Goal: Task Accomplishment & Management: Manage account settings

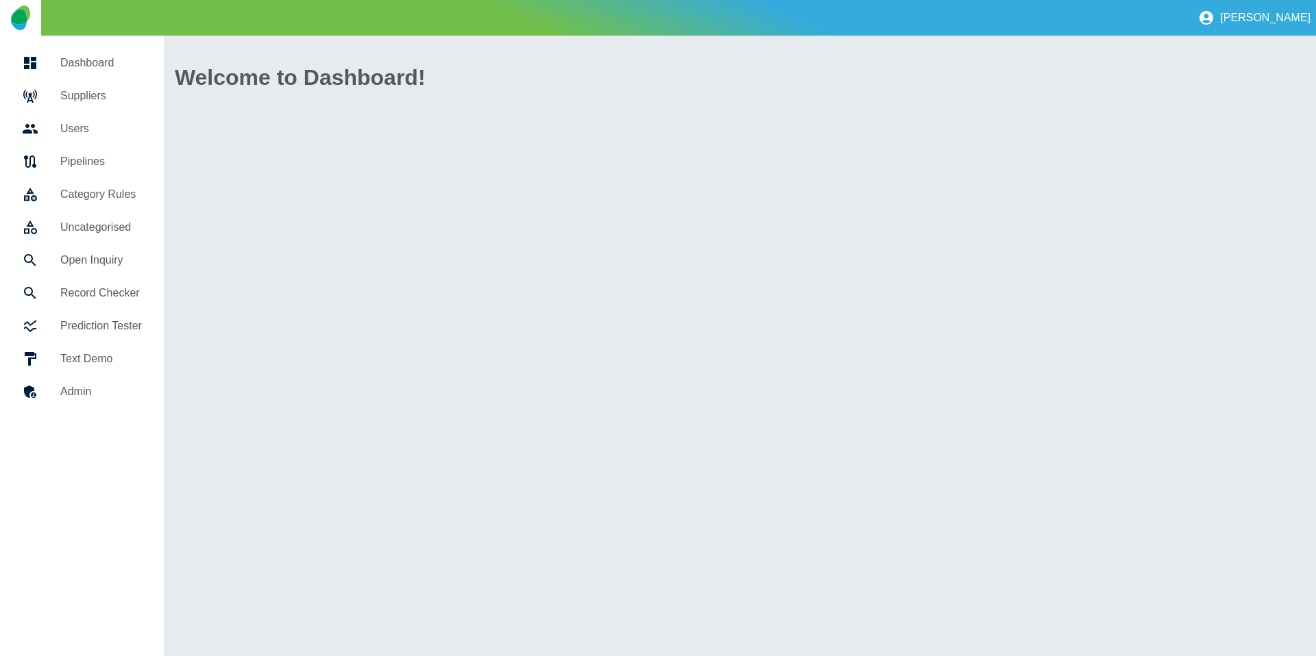
click at [58, 92] on div at bounding box center [41, 96] width 38 height 16
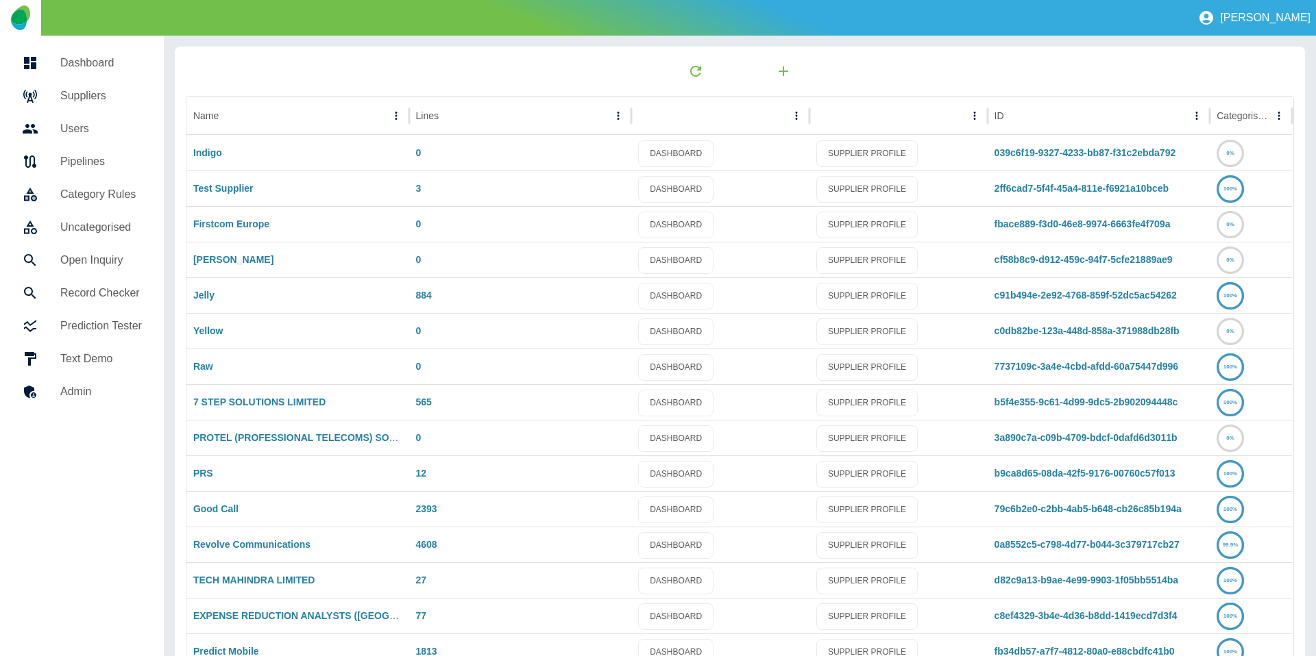
scroll to position [72, 0]
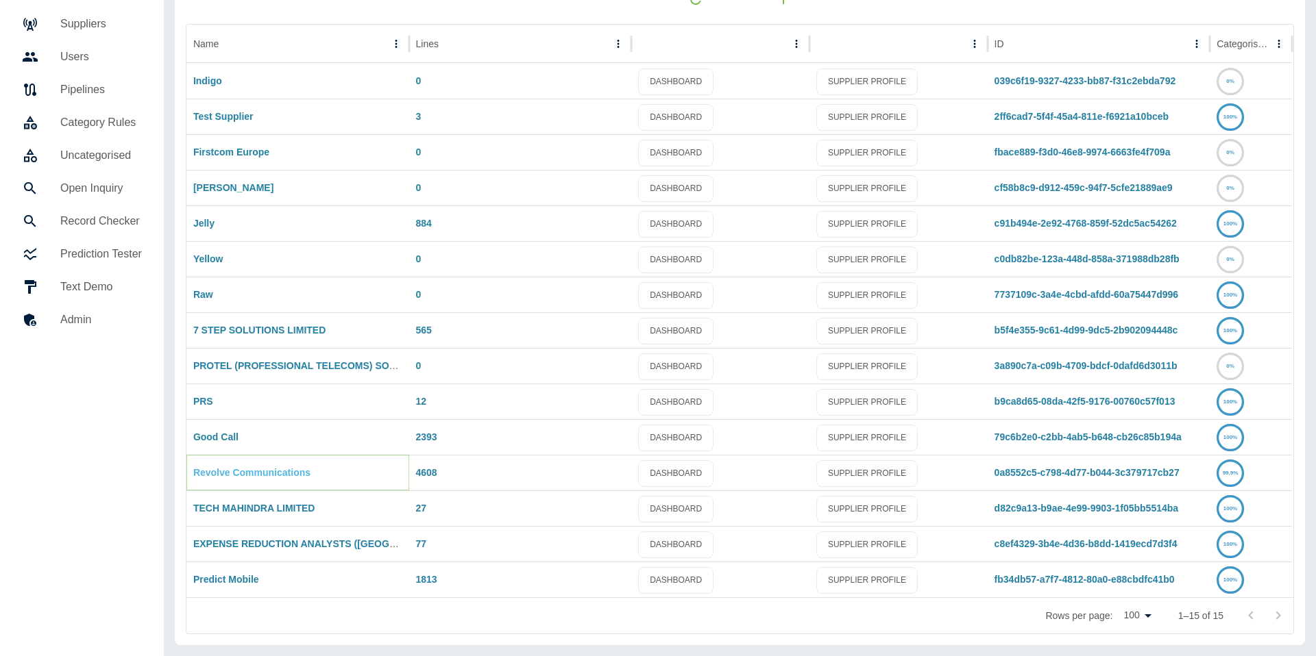
click at [223, 470] on link "Revolve Communications" at bounding box center [251, 472] width 117 height 11
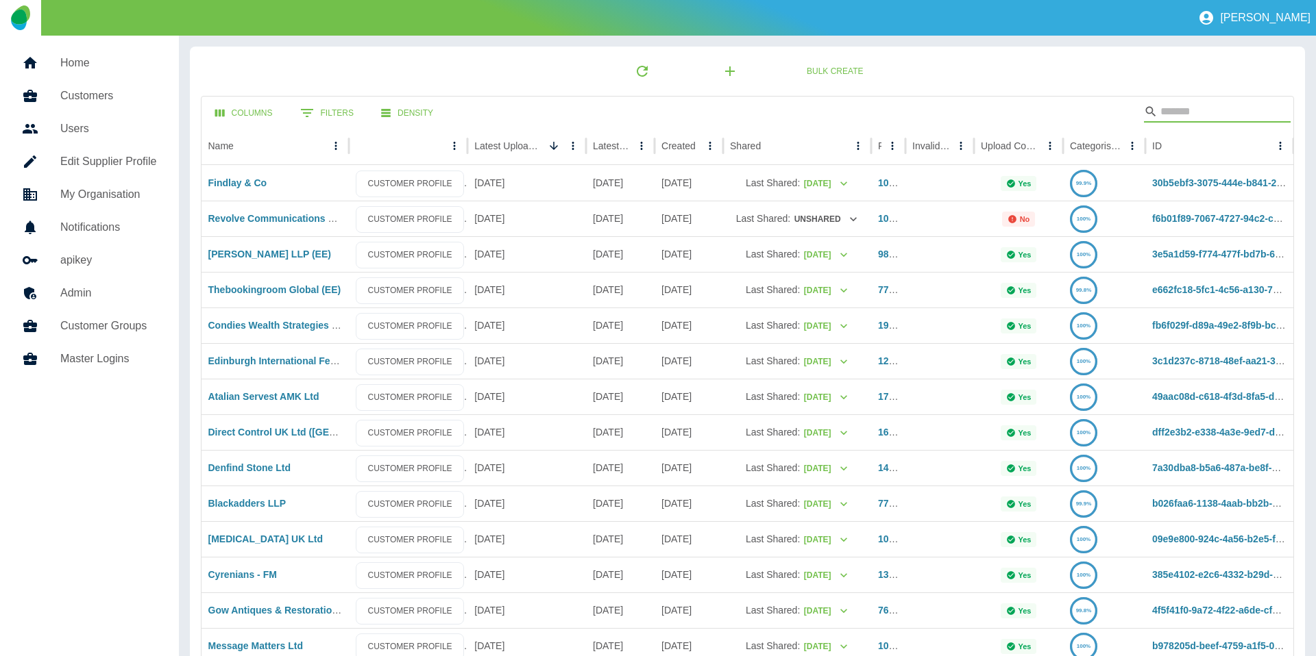
click at [1230, 116] on input "Search" at bounding box center [1215, 112] width 110 height 22
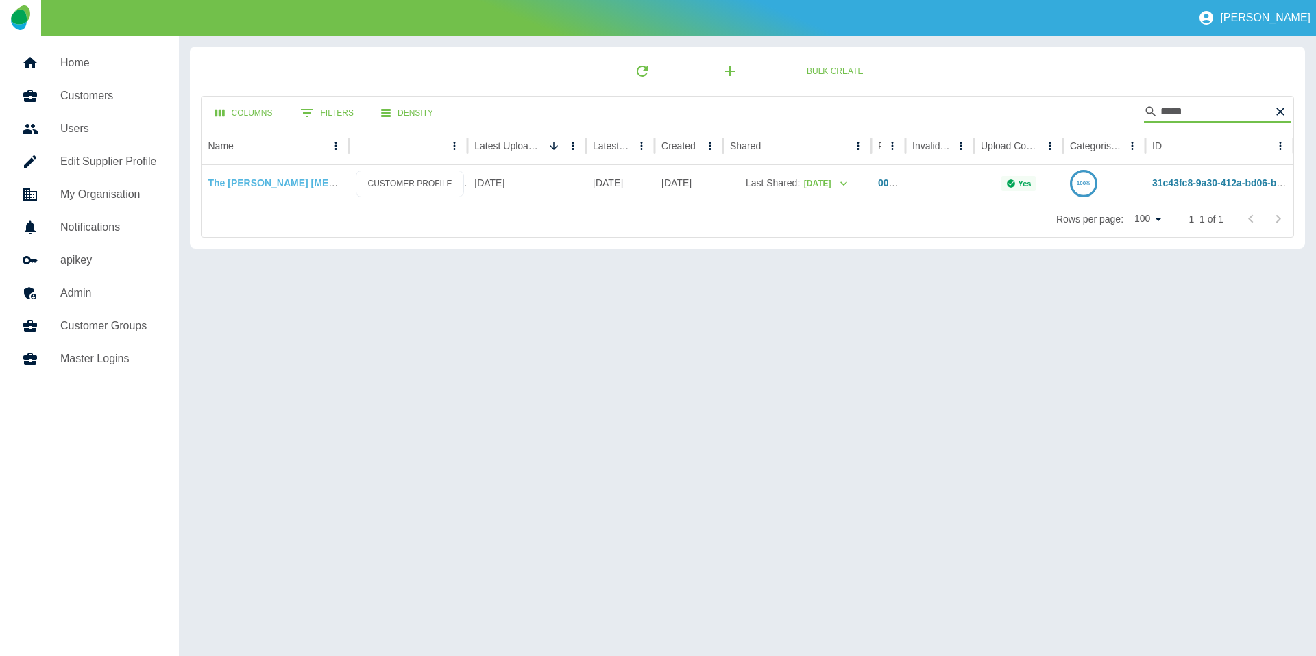
type input "*****"
click at [282, 182] on link "The [PERSON_NAME] [MEDICAL_DATA] Trust" at bounding box center [313, 182] width 210 height 11
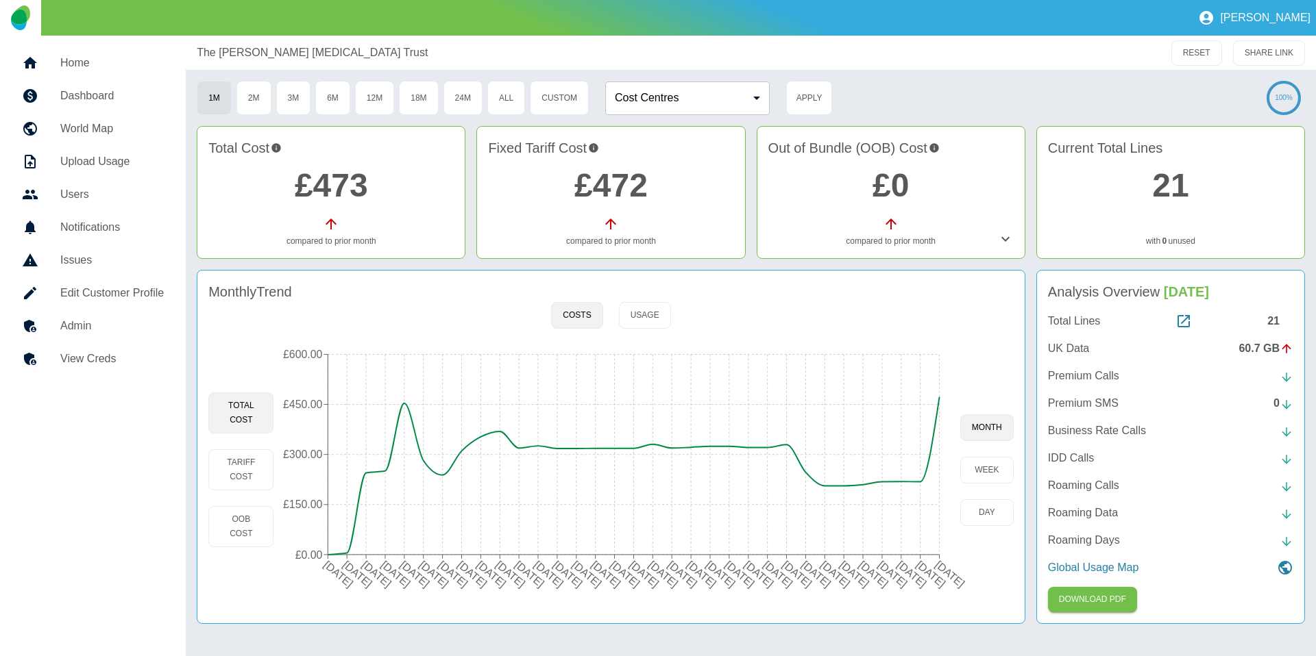
click at [110, 318] on h5 "Admin" at bounding box center [111, 326] width 103 height 16
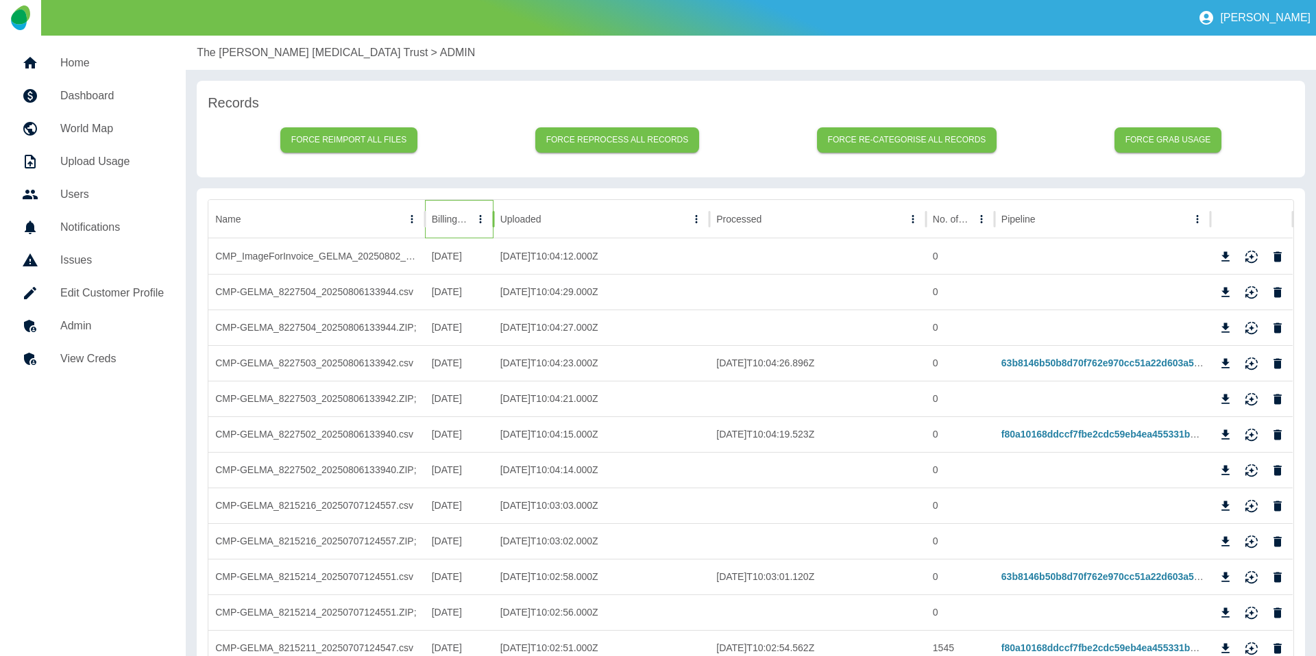
click at [471, 218] on div at bounding box center [471, 219] width 0 height 19
click at [532, 215] on div "Uploaded" at bounding box center [520, 219] width 41 height 11
click at [558, 217] on icon "Sort" at bounding box center [552, 219] width 12 height 12
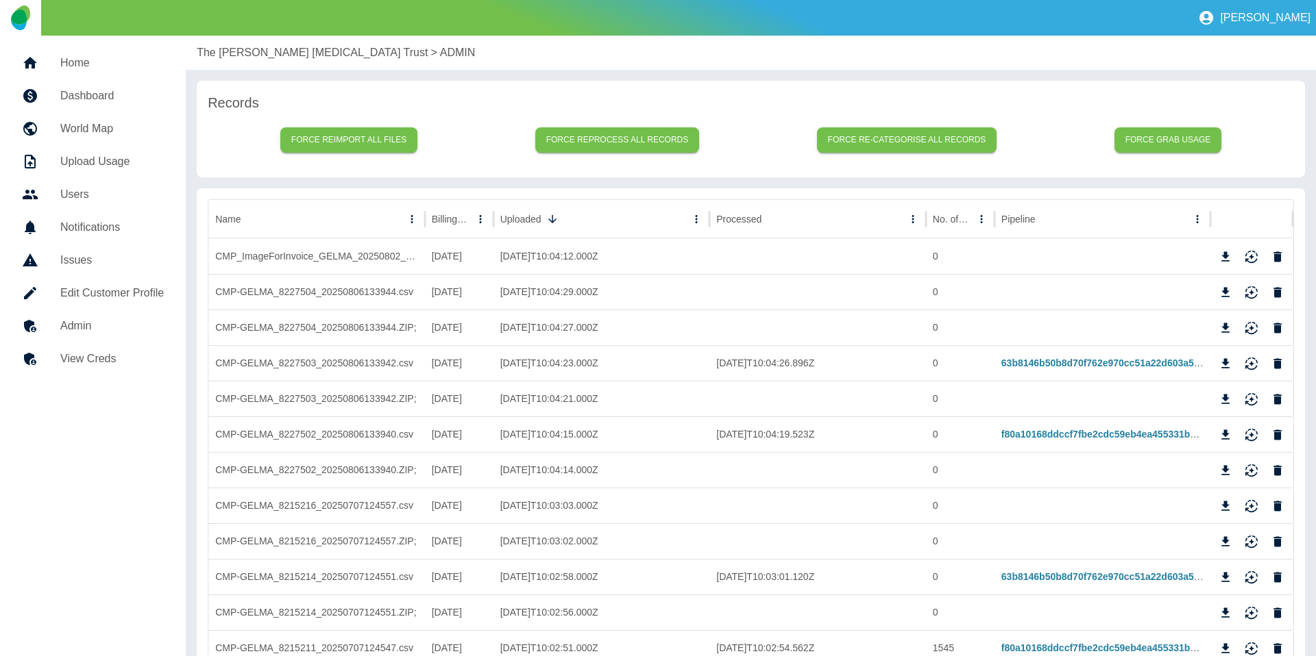
click at [254, 61] on div "The [PERSON_NAME] [MEDICAL_DATA] Trust > ADMIN" at bounding box center [751, 53] width 1130 height 34
click at [257, 58] on p "The [PERSON_NAME] [MEDICAL_DATA] Trust" at bounding box center [312, 53] width 231 height 16
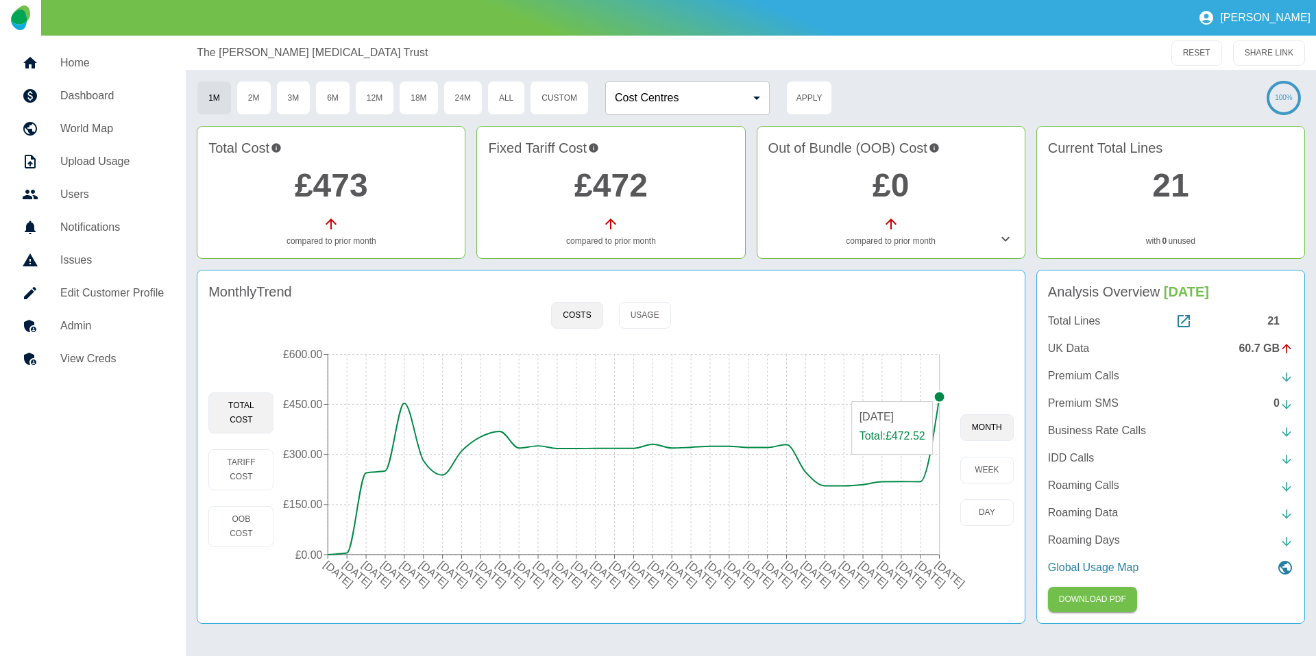
click at [937, 395] on circle at bounding box center [939, 397] width 11 height 11
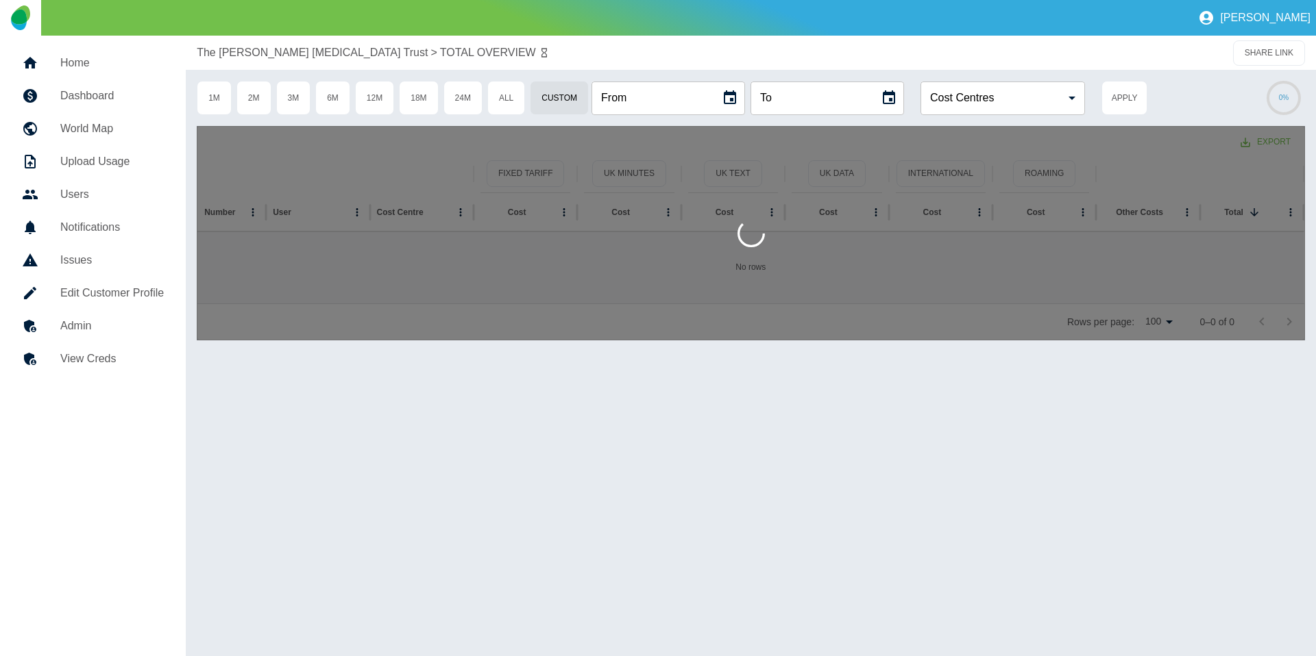
type input "**********"
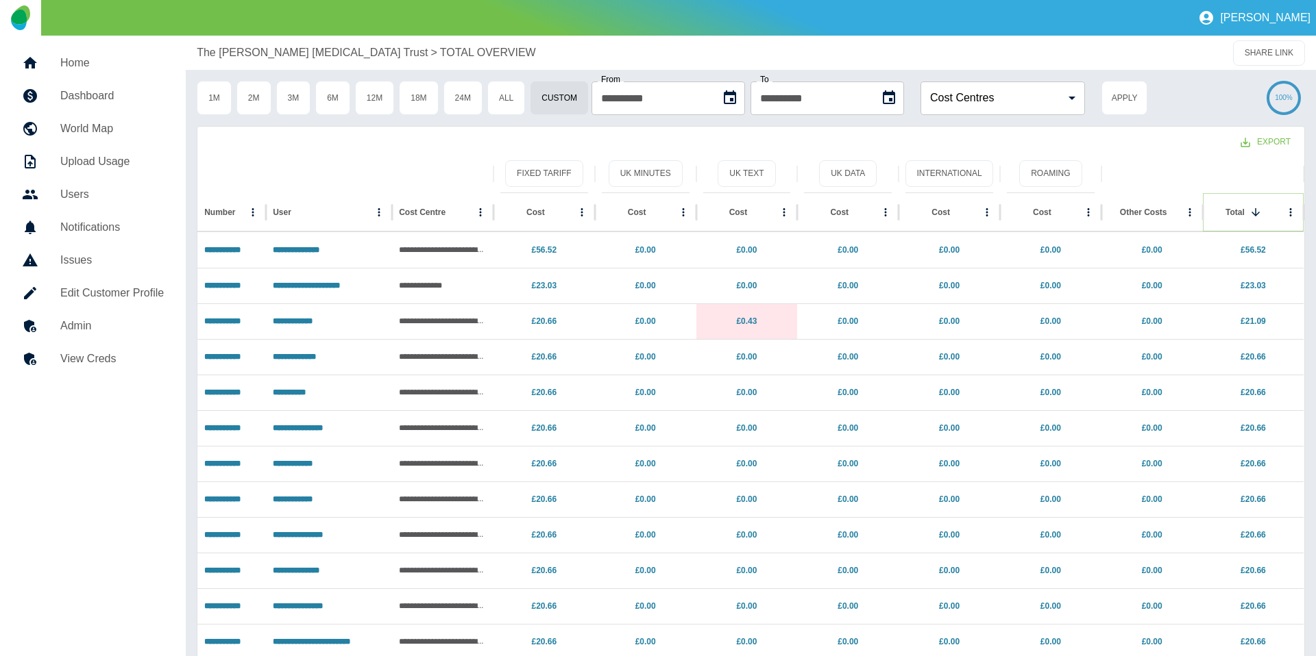
click at [1254, 212] on icon "Sort" at bounding box center [1255, 212] width 8 height 8
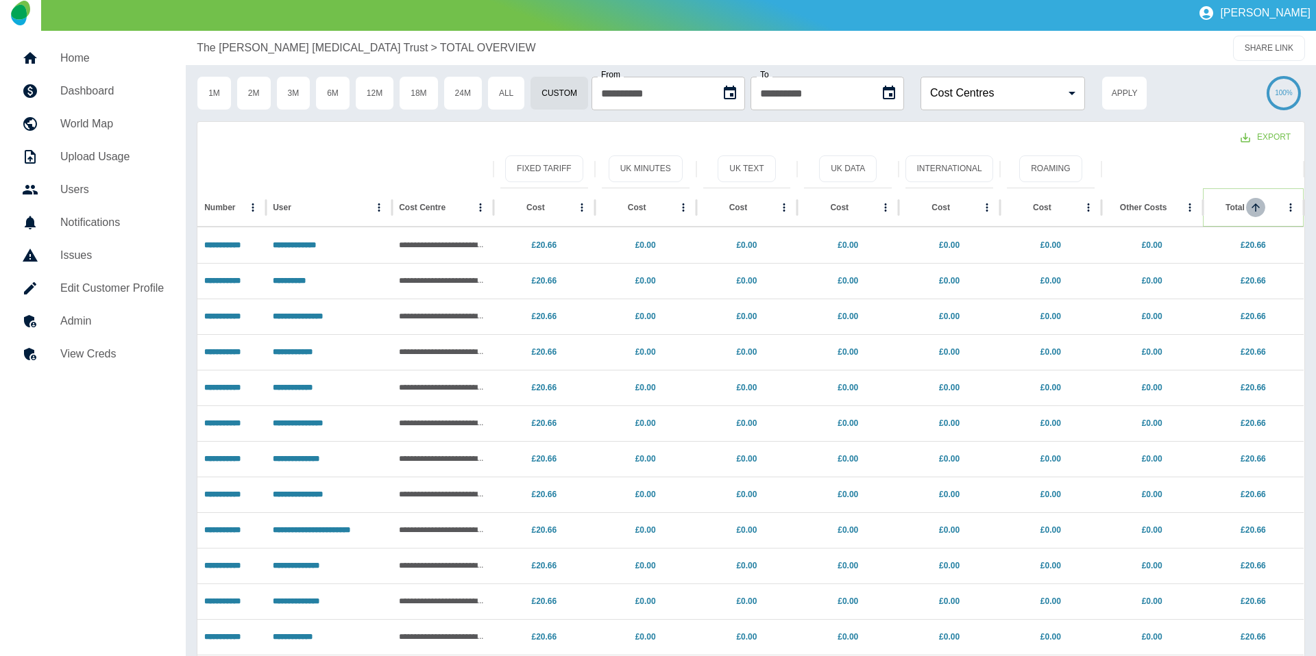
click at [1254, 212] on icon "Sort" at bounding box center [1255, 207] width 12 height 12
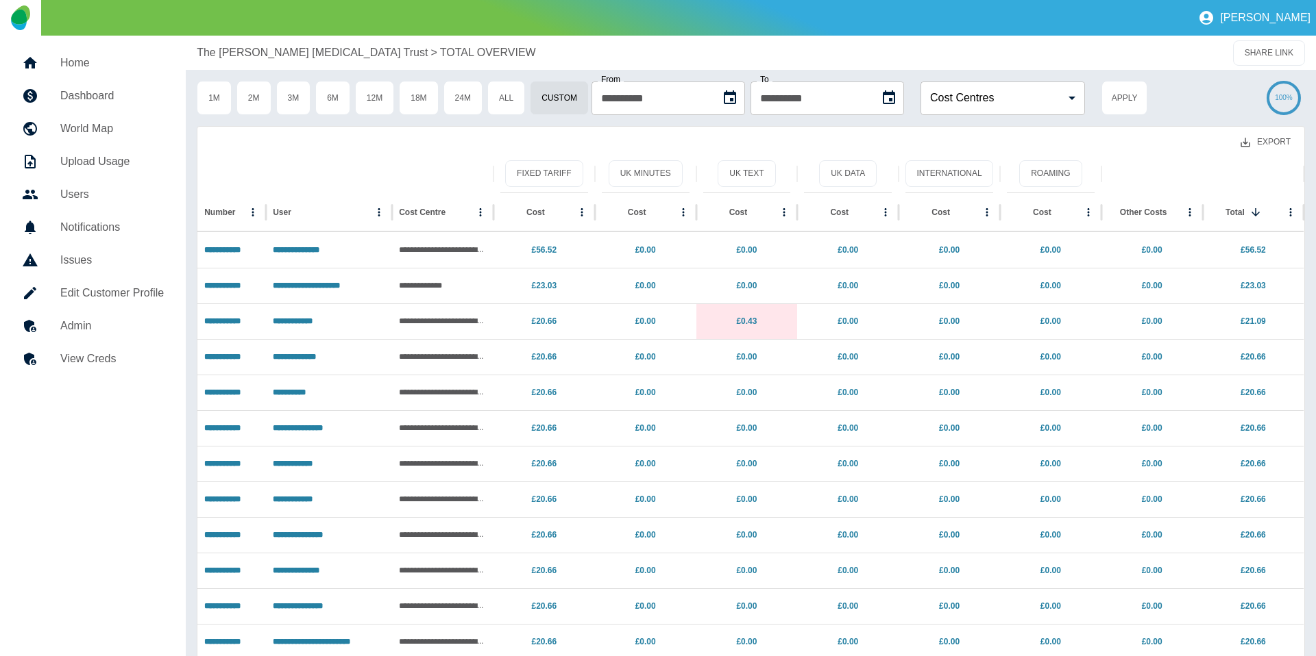
click at [1257, 140] on button "Export" at bounding box center [1265, 142] width 72 height 25
drag, startPoint x: 912, startPoint y: 131, endPoint x: 294, endPoint y: 95, distance: 619.2
click at [910, 131] on div "Export" at bounding box center [750, 141] width 1107 height 28
click at [199, 95] on button "1M" at bounding box center [214, 98] width 35 height 34
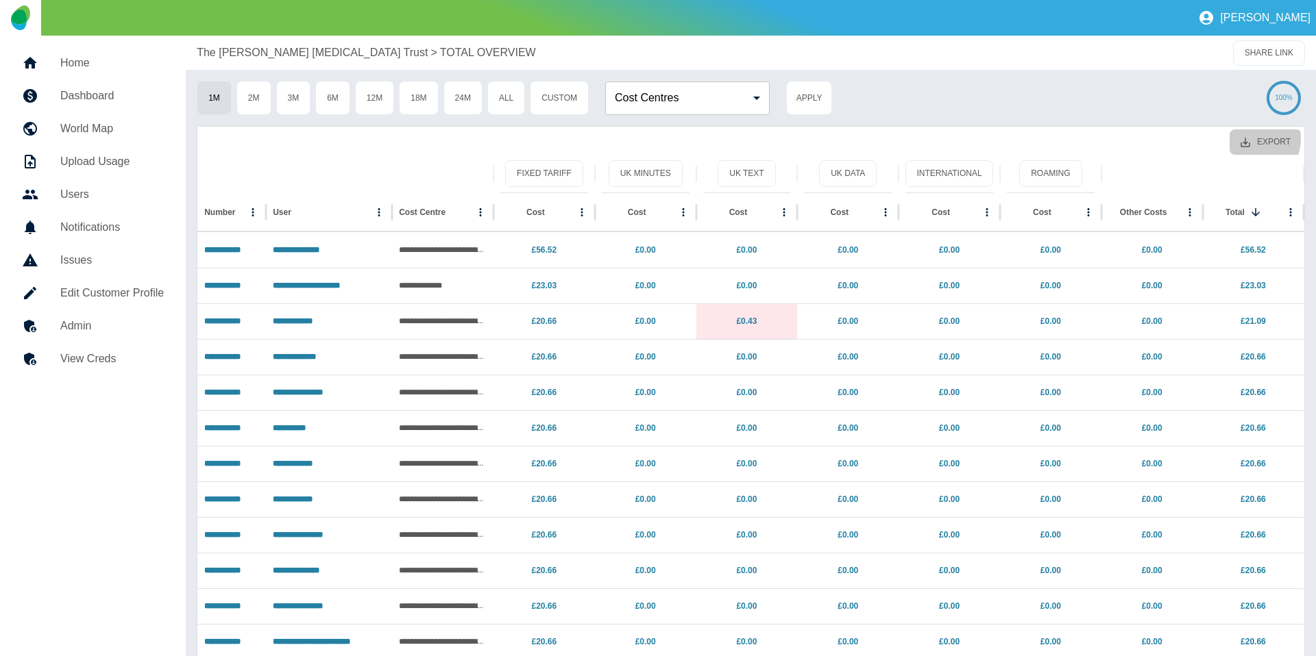
click at [1255, 139] on button "Export" at bounding box center [1265, 142] width 72 height 25
click at [1235, 197] on li "Download as EXCEL" at bounding box center [1239, 197] width 124 height 25
click at [276, 55] on p "The [PERSON_NAME] [MEDICAL_DATA] Trust" at bounding box center [312, 53] width 231 height 16
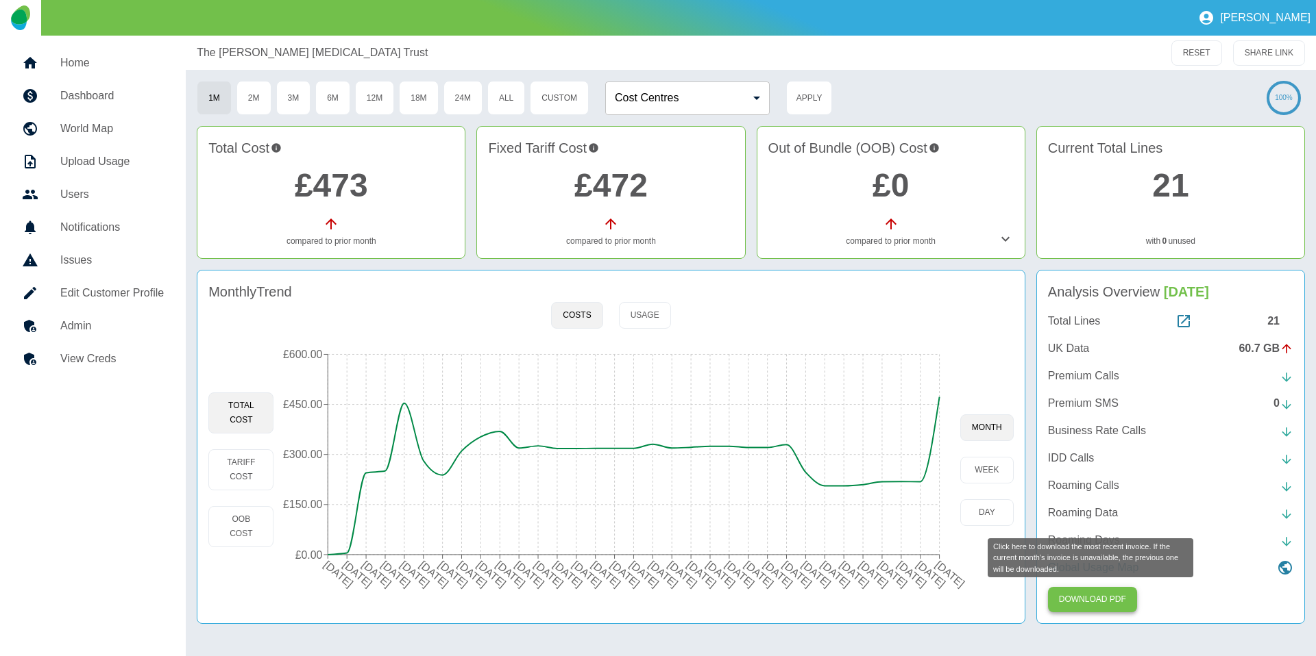
click at [1088, 603] on button "Download PDF" at bounding box center [1092, 599] width 89 height 25
click at [84, 312] on link "Admin" at bounding box center [93, 326] width 164 height 33
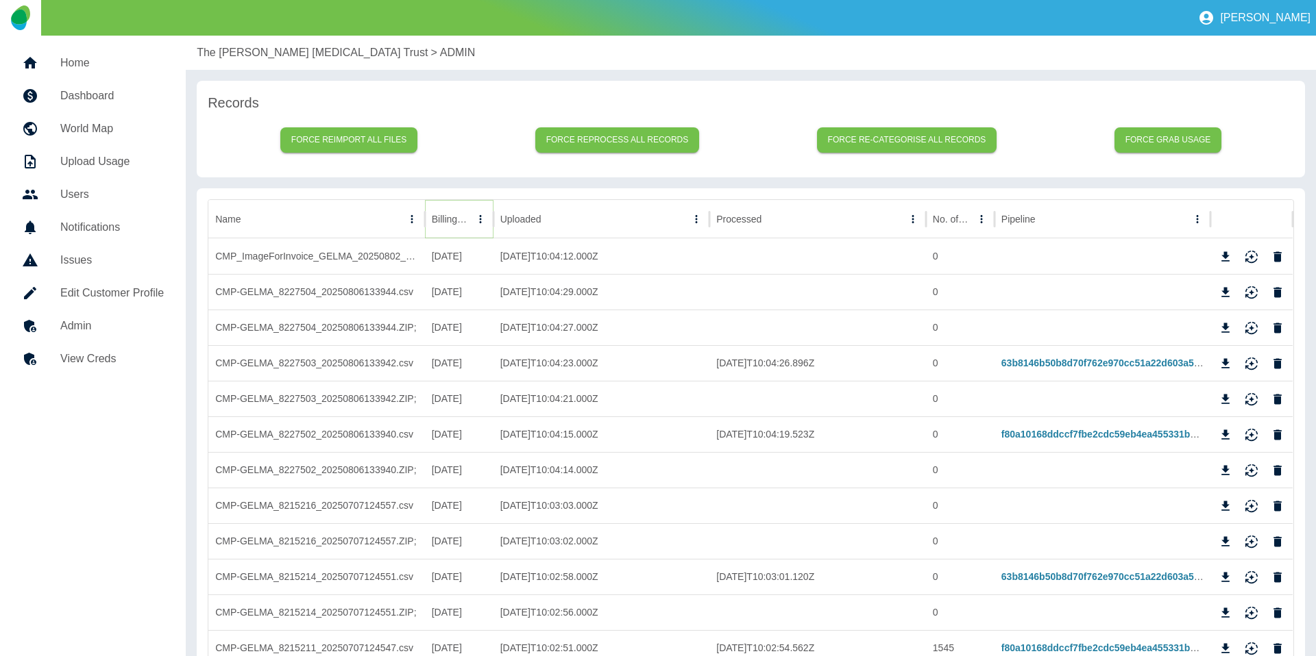
click at [474, 216] on icon "Sort" at bounding box center [480, 219] width 12 height 12
click at [1222, 360] on icon "Download" at bounding box center [1225, 364] width 14 height 14
click at [1221, 439] on icon "Download" at bounding box center [1225, 435] width 14 height 14
click at [235, 47] on p "The [PERSON_NAME] [MEDICAL_DATA] Trust" at bounding box center [312, 53] width 231 height 16
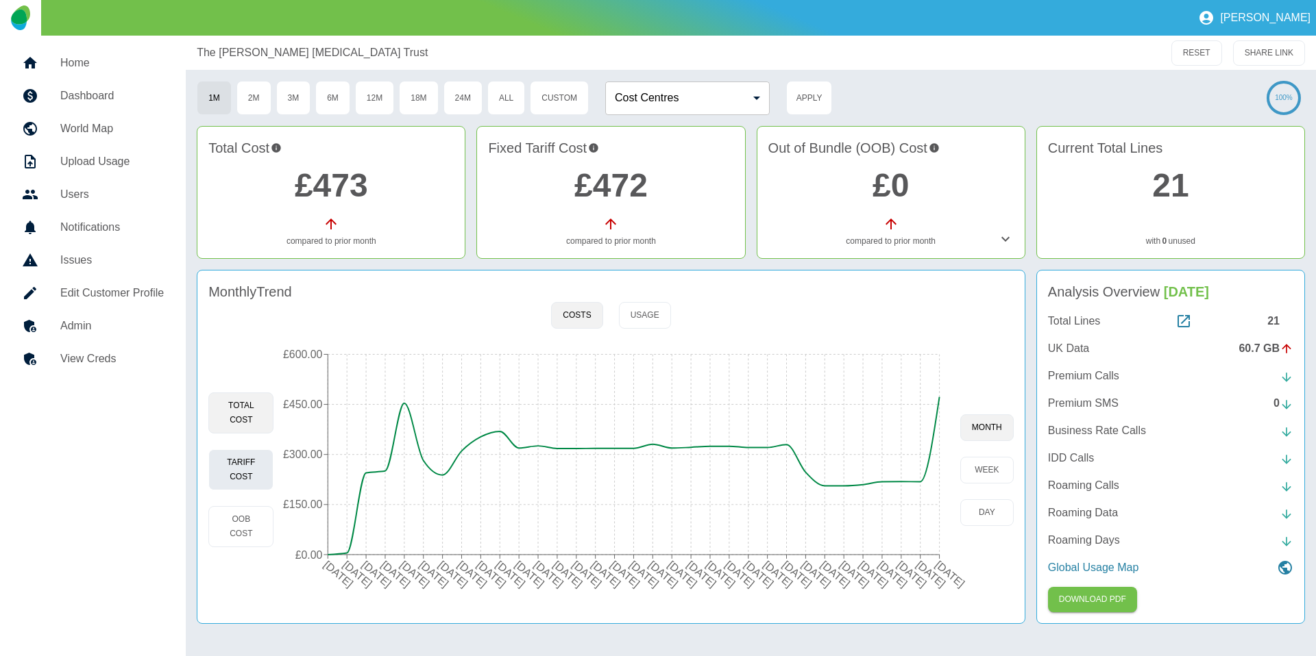
click at [251, 462] on button "Tariff Cost" at bounding box center [240, 470] width 65 height 41
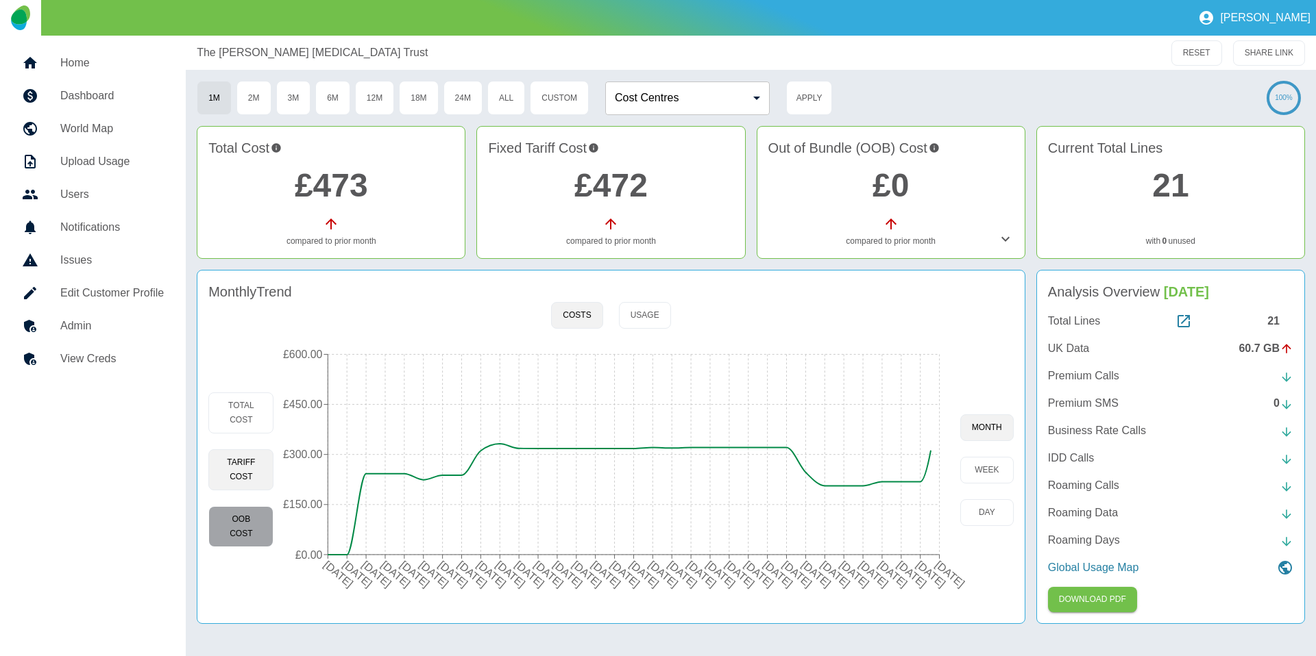
click at [245, 518] on button "OOB Cost" at bounding box center [240, 526] width 65 height 41
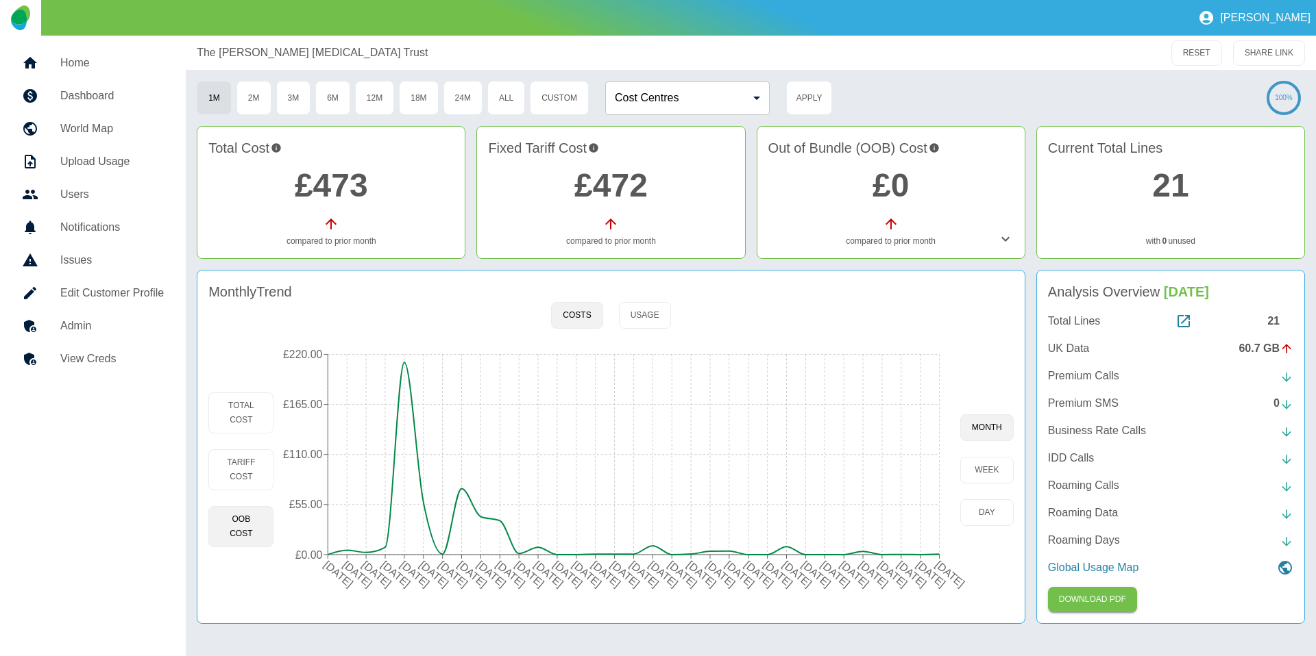
click at [357, 184] on link "£473" at bounding box center [331, 185] width 73 height 36
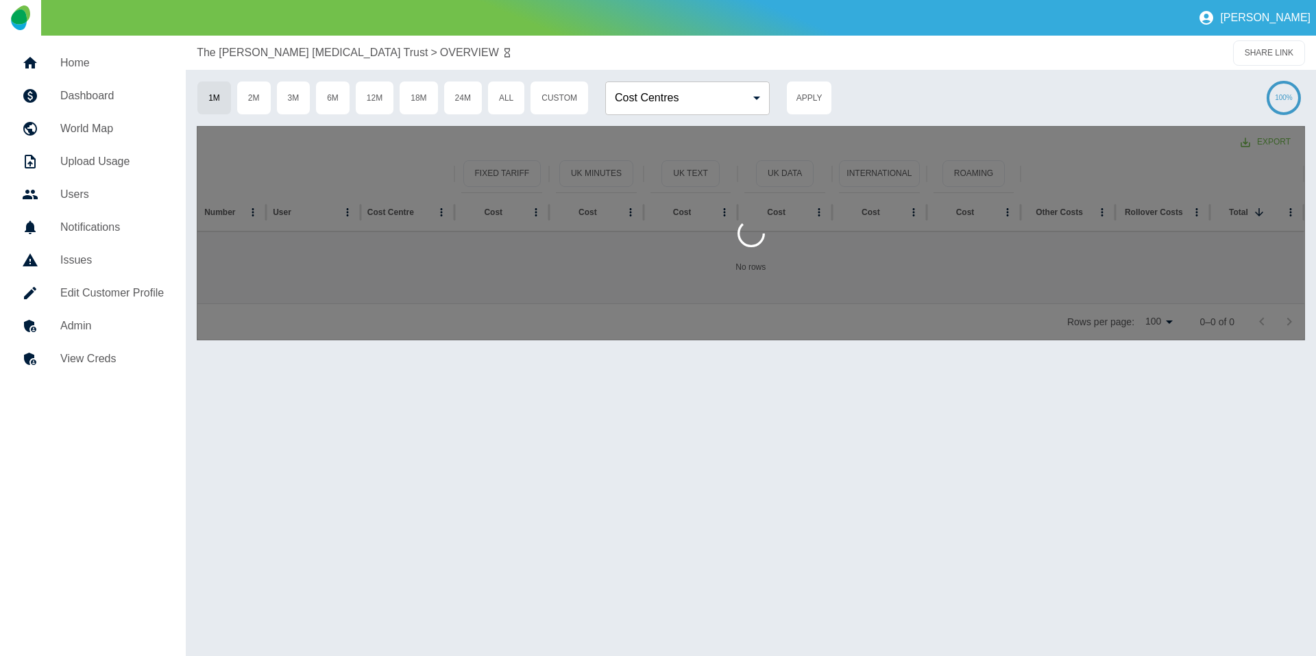
click at [347, 186] on div at bounding box center [751, 233] width 1108 height 214
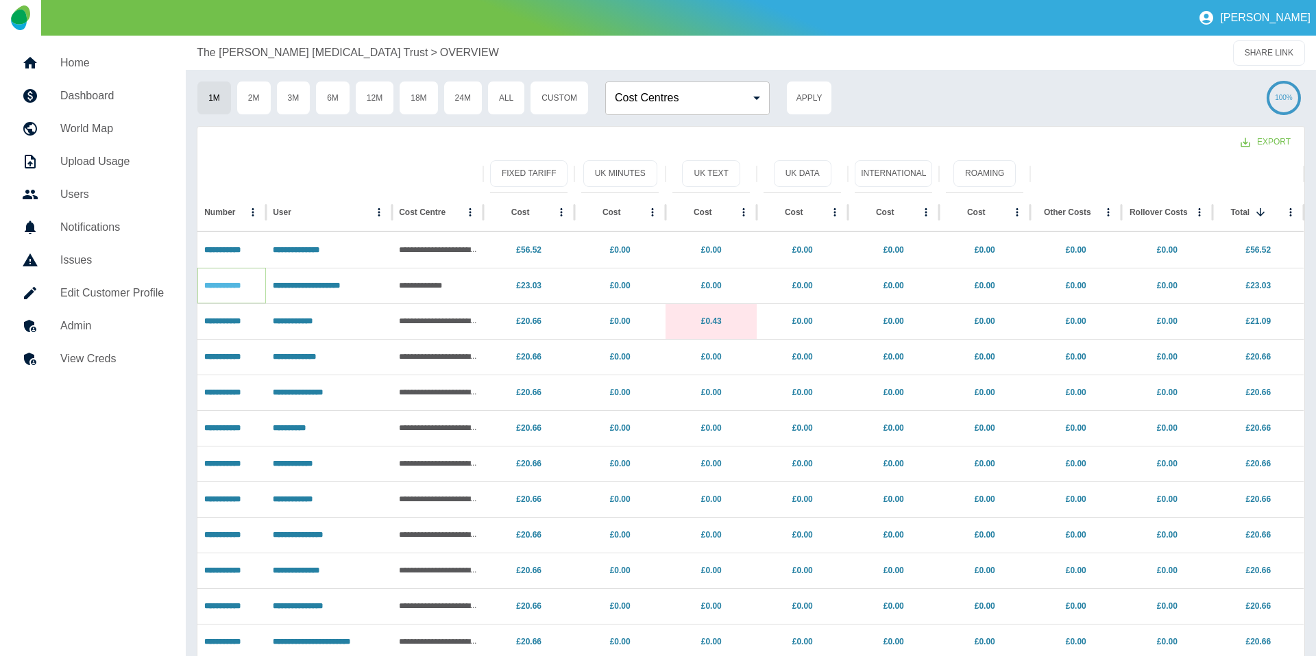
click at [234, 287] on link "**********" at bounding box center [222, 286] width 36 height 8
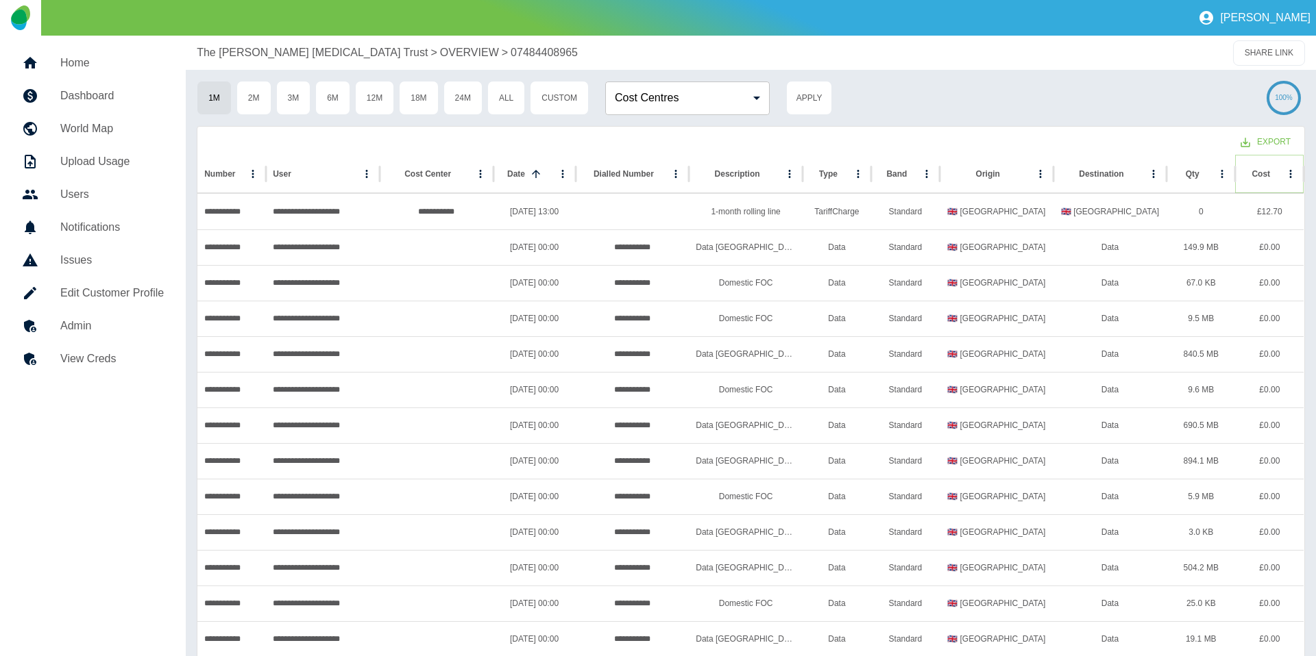
click at [1275, 169] on icon "Sort" at bounding box center [1281, 174] width 12 height 12
drag, startPoint x: 242, startPoint y: 45, endPoint x: 191, endPoint y: 195, distance: 158.4
click at [242, 45] on p "The [PERSON_NAME] [MEDICAL_DATA] Trust" at bounding box center [312, 53] width 231 height 16
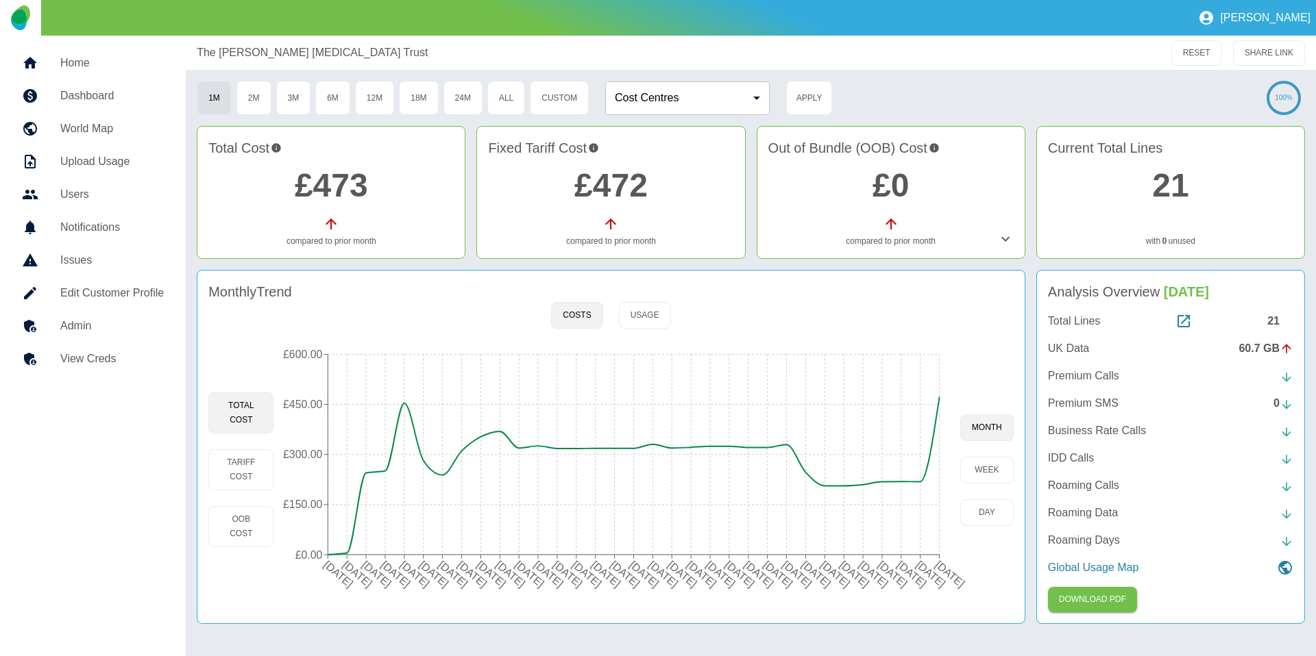
click at [134, 282] on link "Edit Customer Profile" at bounding box center [93, 293] width 164 height 33
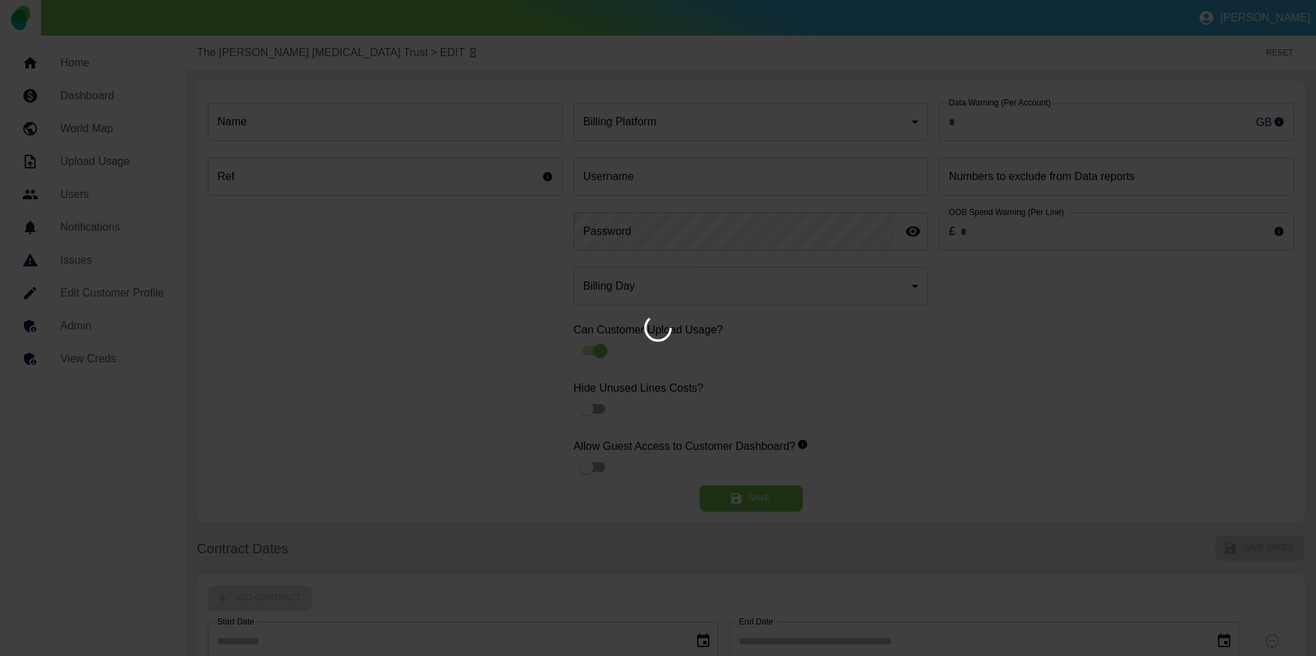
type input "**"
type input "**********"
type input "********"
type input "*"
type input "*********"
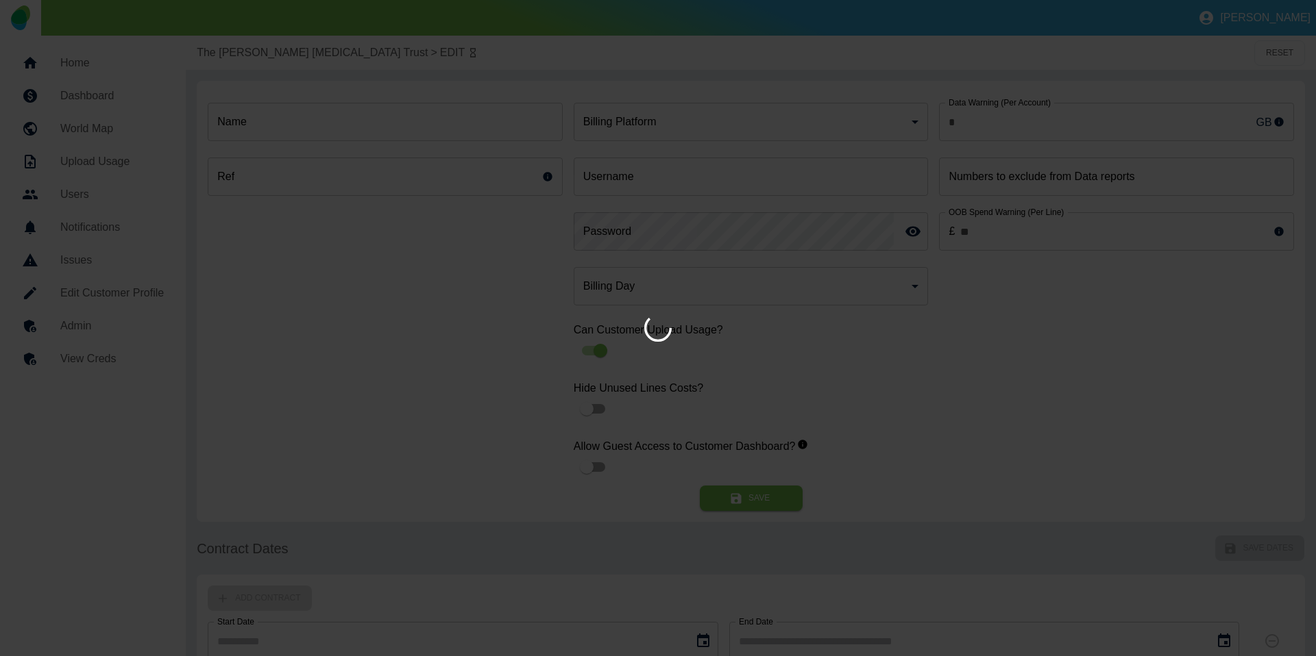
type input "*"
type input "***"
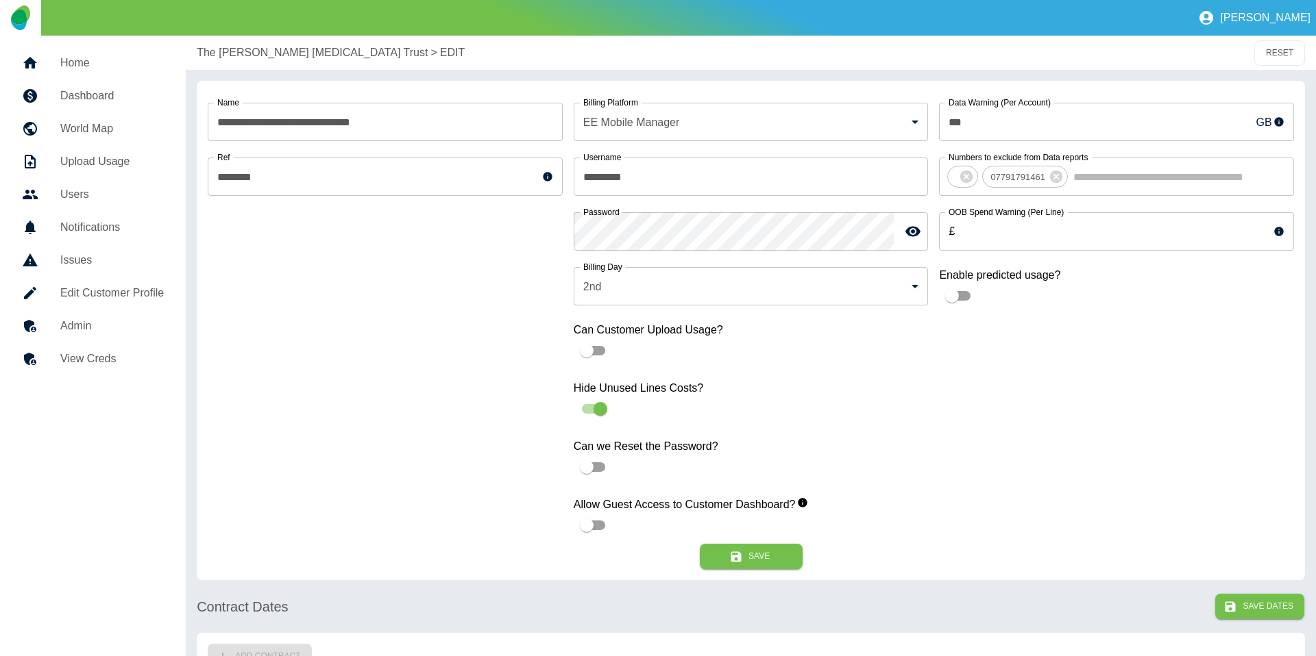
click at [237, 56] on p "The [PERSON_NAME] [MEDICAL_DATA] Trust" at bounding box center [312, 53] width 231 height 16
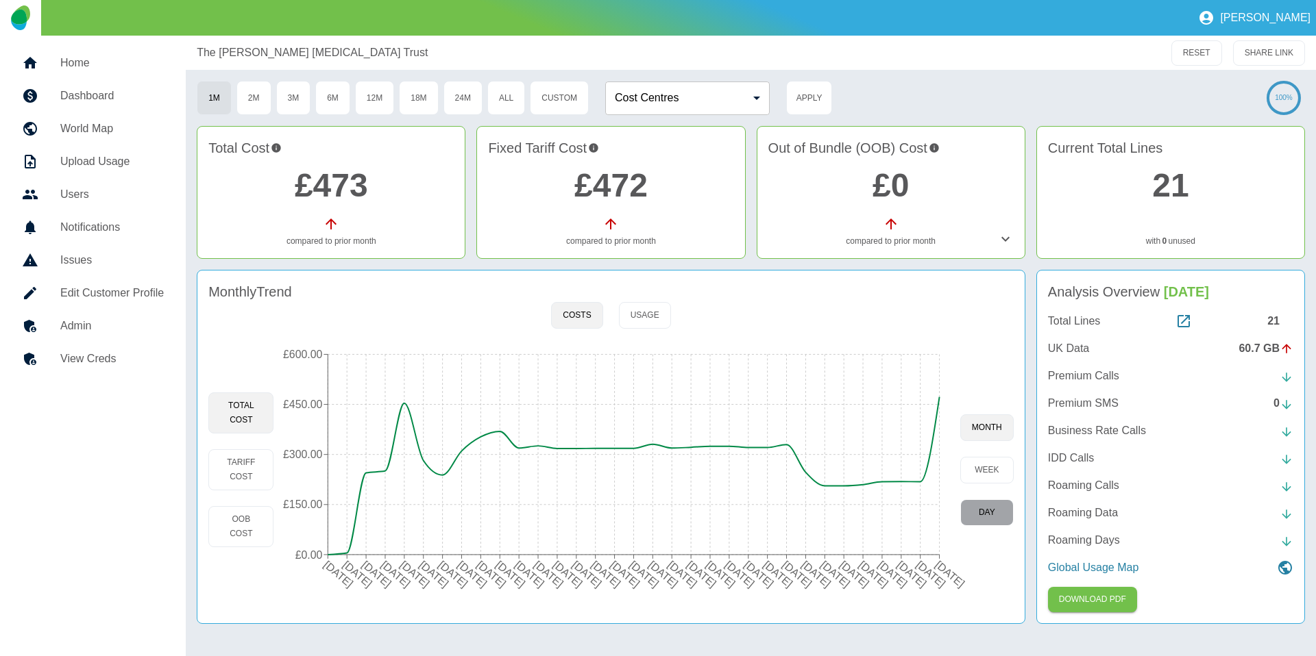
click at [983, 503] on button "day" at bounding box center [986, 513] width 53 height 27
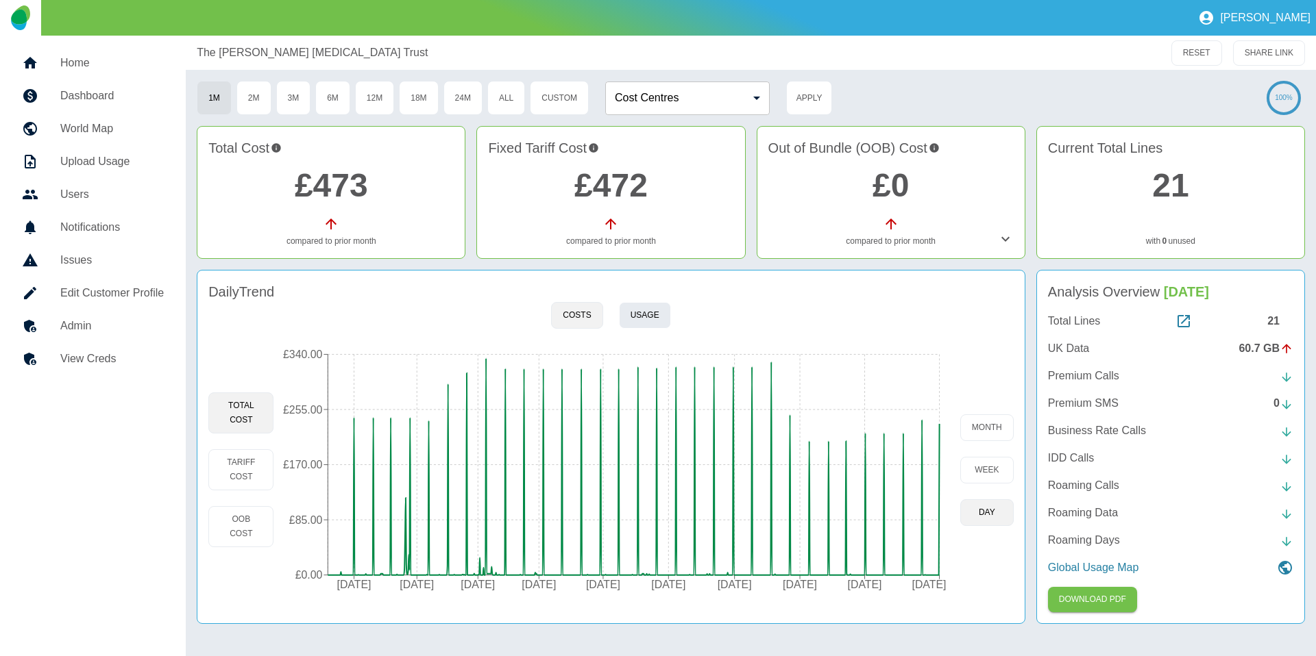
click at [659, 321] on button "Usage" at bounding box center [645, 315] width 52 height 27
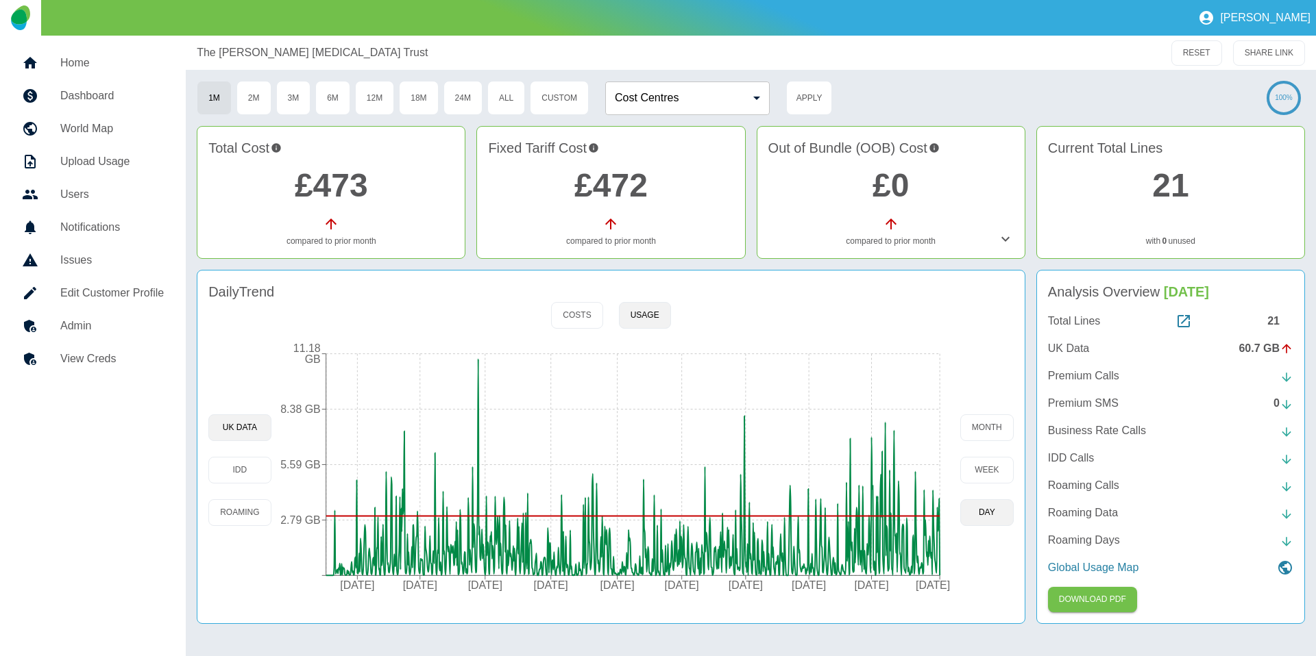
click at [120, 336] on link "Admin" at bounding box center [93, 326] width 164 height 33
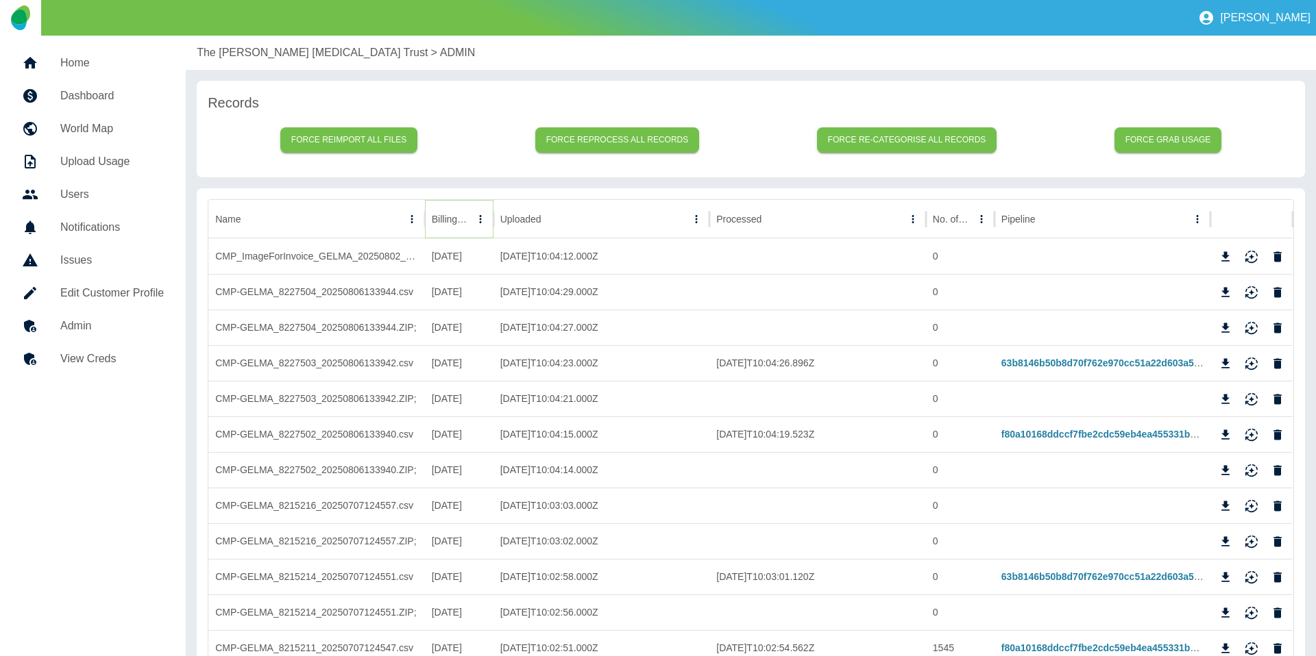
click at [471, 225] on button "Sort" at bounding box center [480, 219] width 19 height 19
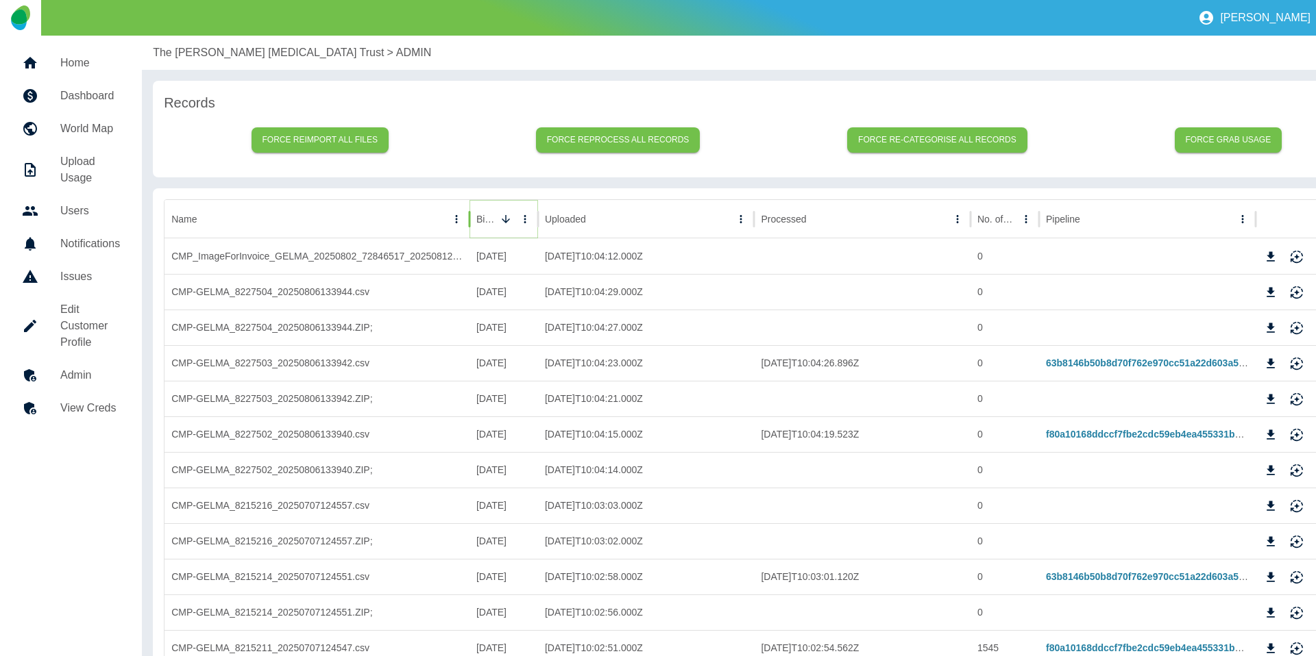
drag, startPoint x: 424, startPoint y: 213, endPoint x: 513, endPoint y: 256, distance: 98.4
click at [470, 216] on div at bounding box center [469, 219] width 7 height 38
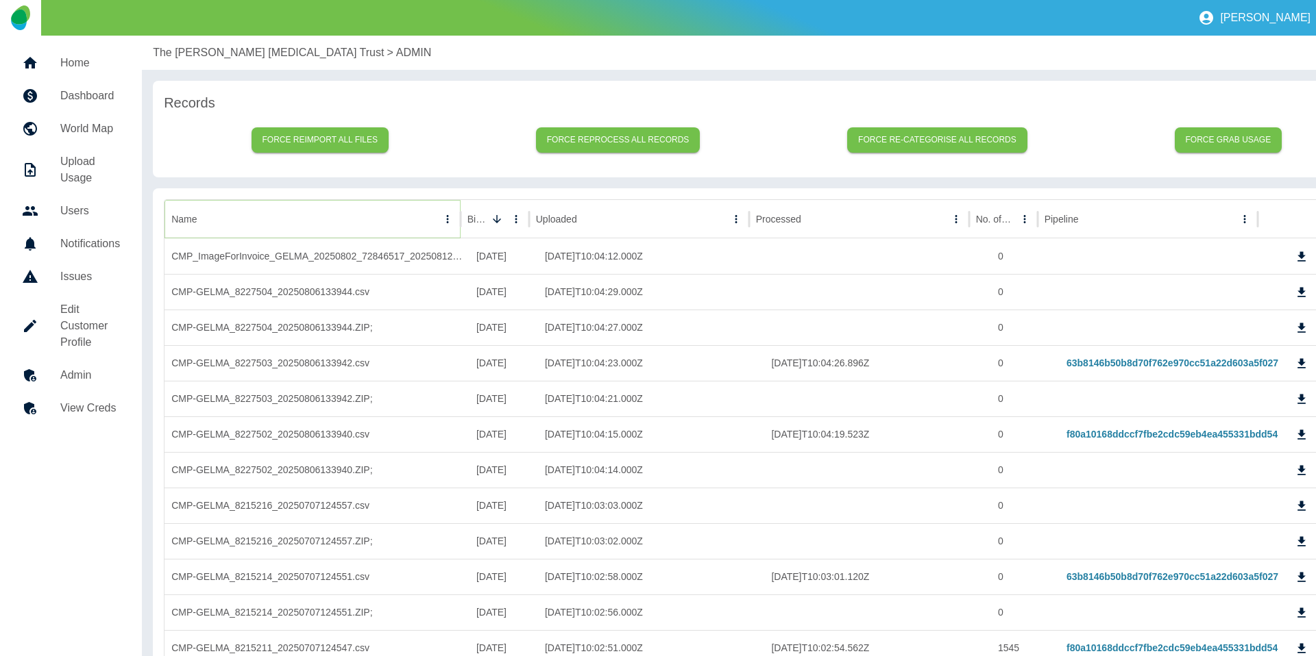
click at [448, 217] on icon "Name column menu" at bounding box center [447, 219] width 12 height 12
click at [352, 303] on span "Filter" at bounding box center [386, 307] width 123 height 16
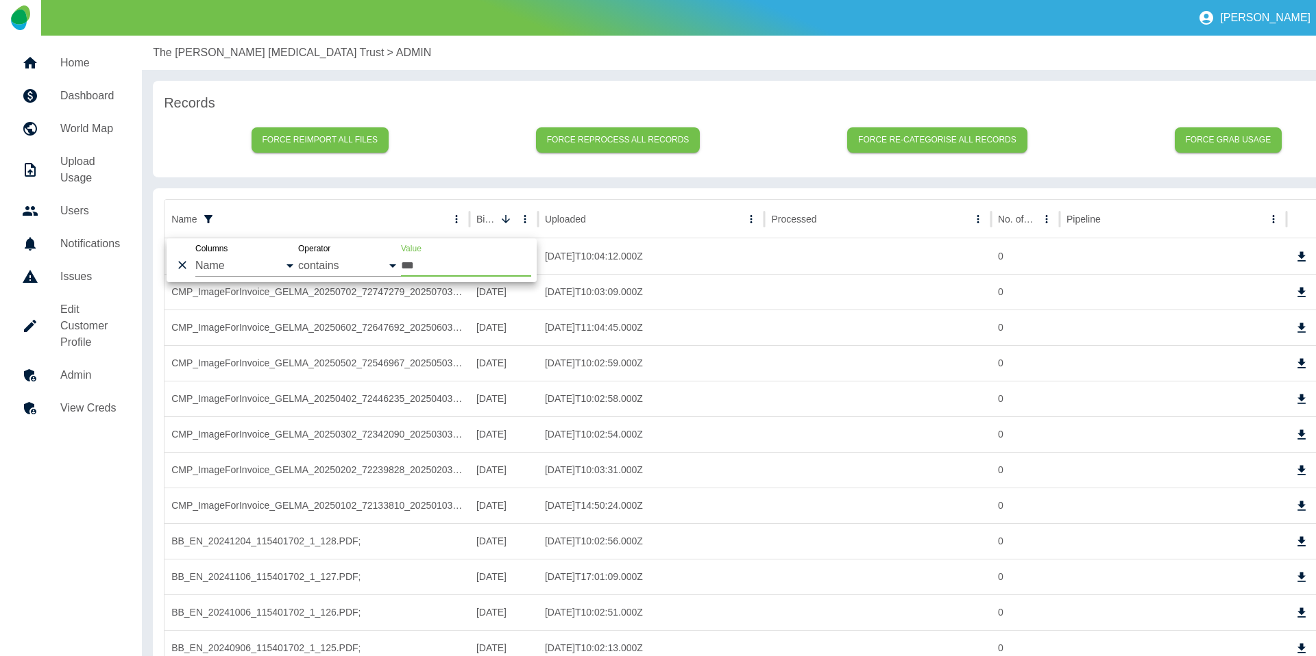
type input "***"
click at [470, 162] on div "Force reimport all files Force reprocess all records Force re-categorise all re…" at bounding box center [766, 140] width 1205 height 53
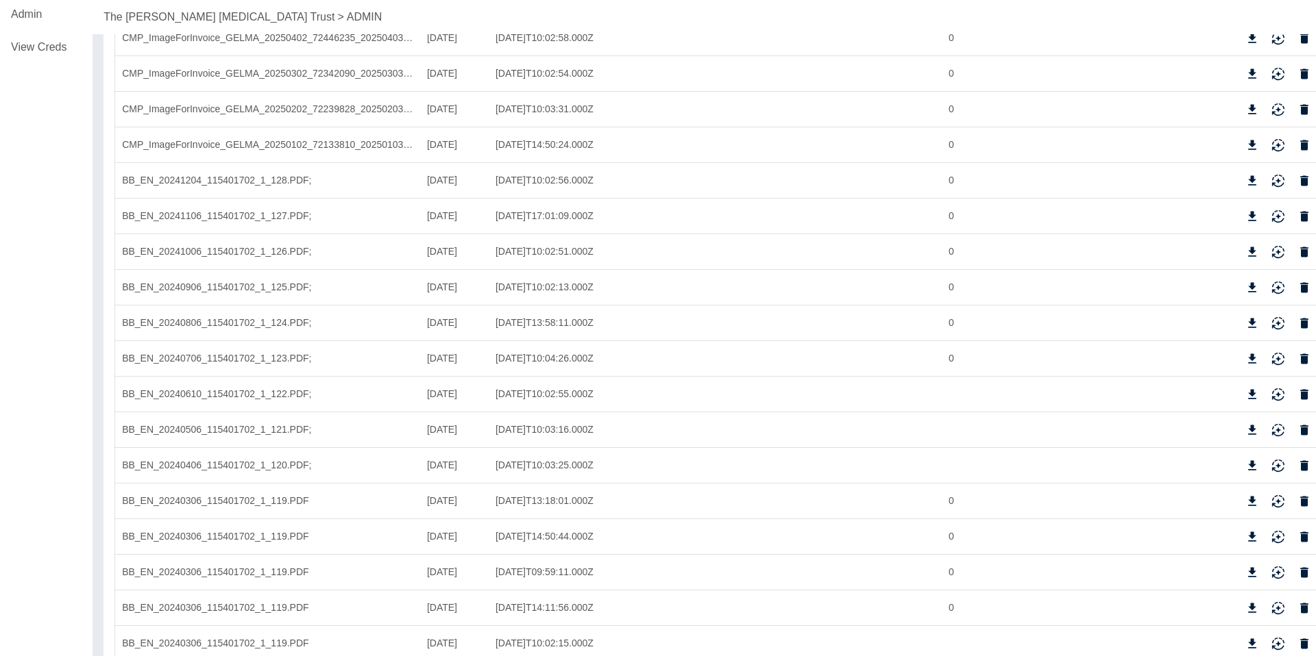
scroll to position [361, 77]
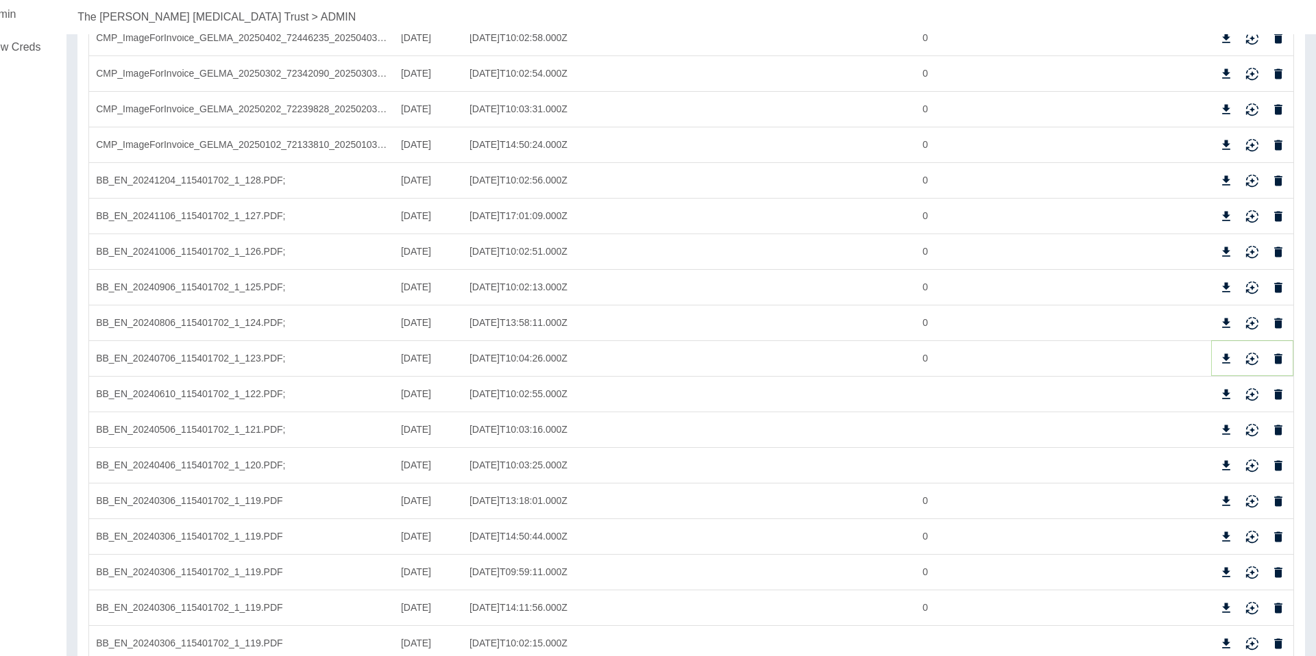
click at [1225, 356] on icon "Download" at bounding box center [1226, 359] width 8 height 10
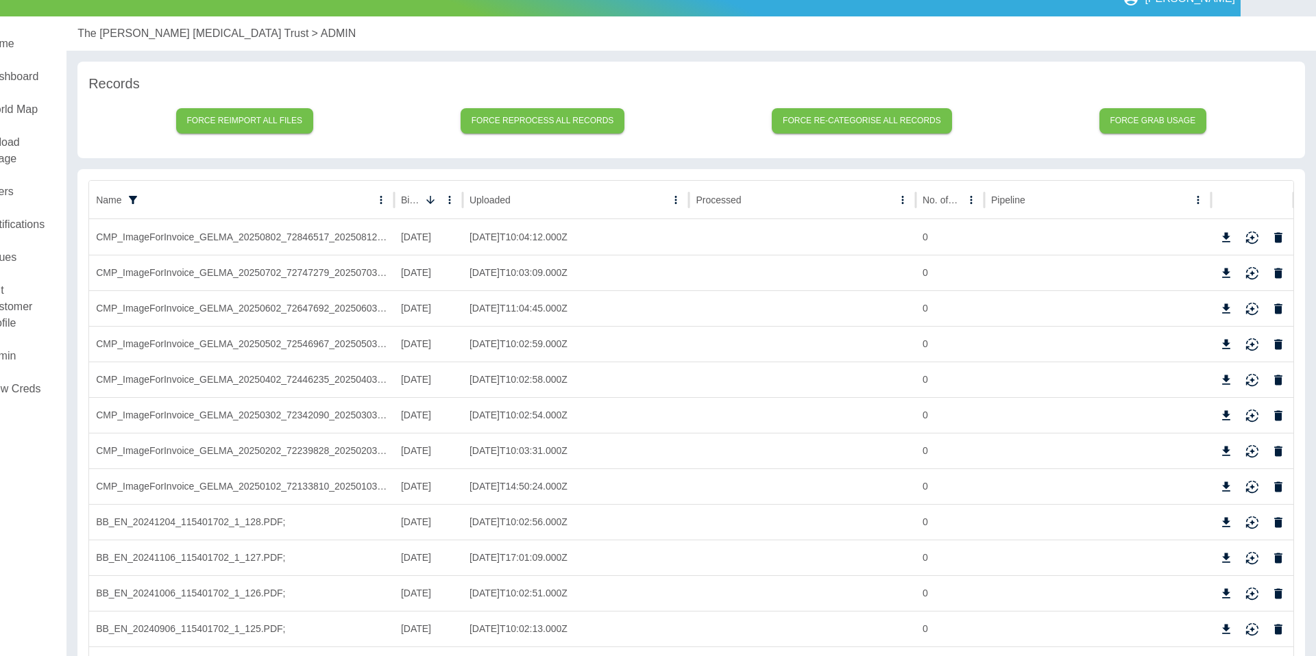
scroll to position [0, 77]
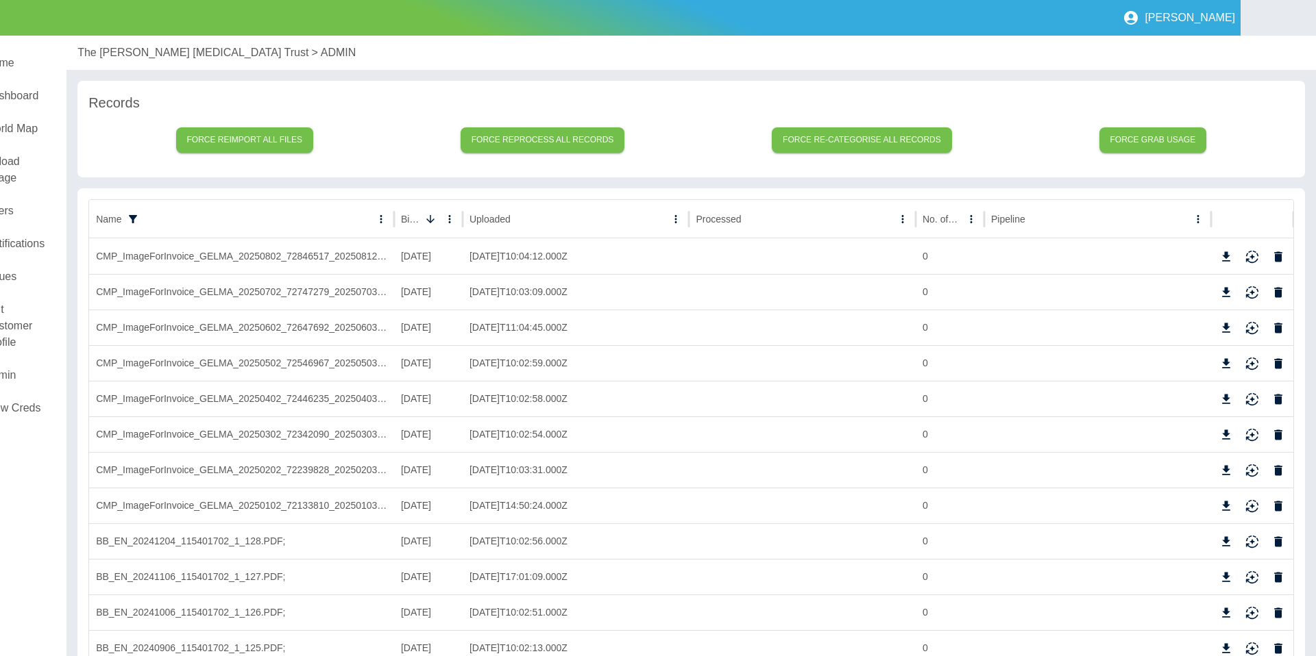
click at [150, 54] on p "The [PERSON_NAME] [MEDICAL_DATA] Trust" at bounding box center [192, 53] width 231 height 16
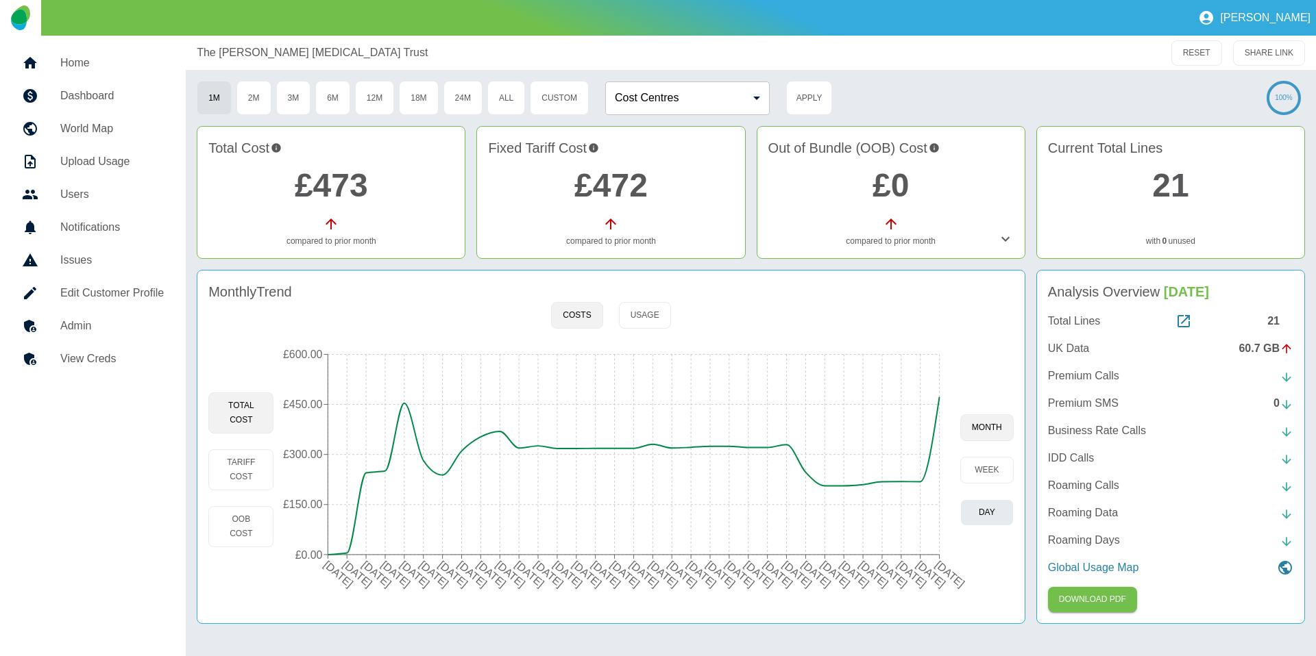
click at [998, 513] on button "day" at bounding box center [986, 513] width 53 height 27
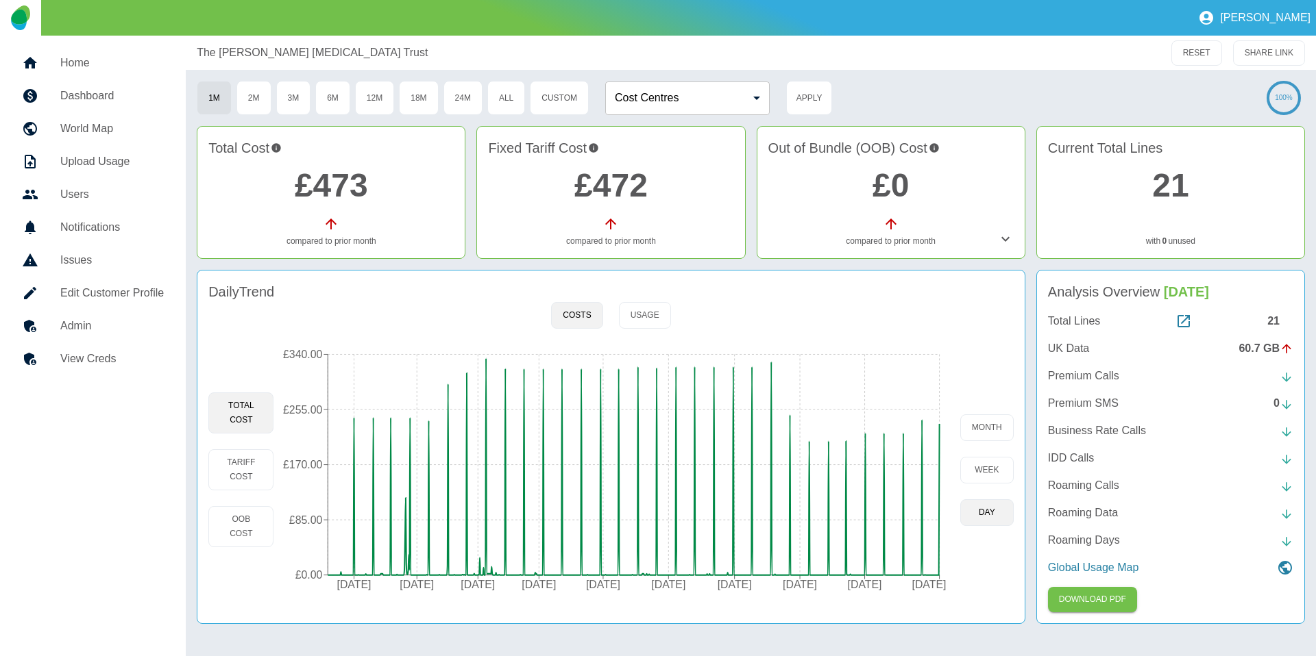
click at [116, 324] on h5 "Admin" at bounding box center [111, 326] width 103 height 16
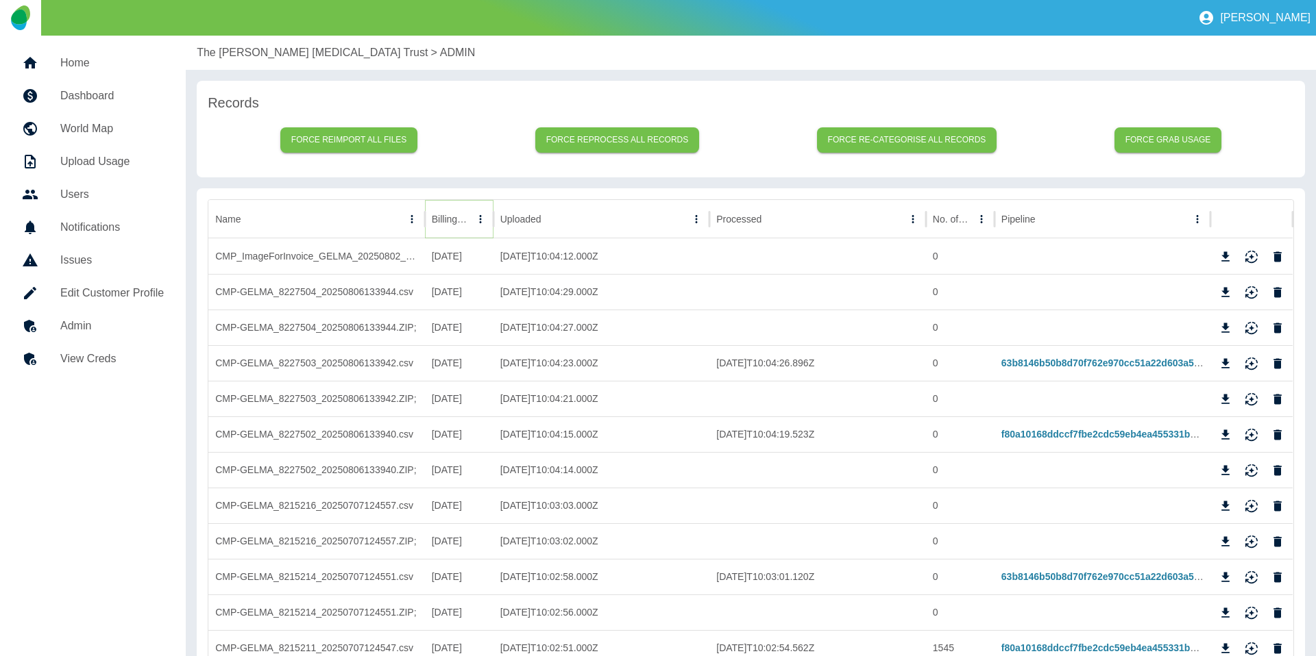
click at [474, 223] on icon "Sort" at bounding box center [480, 219] width 12 height 12
click at [258, 53] on p "The [PERSON_NAME] [MEDICAL_DATA] Trust" at bounding box center [312, 53] width 231 height 16
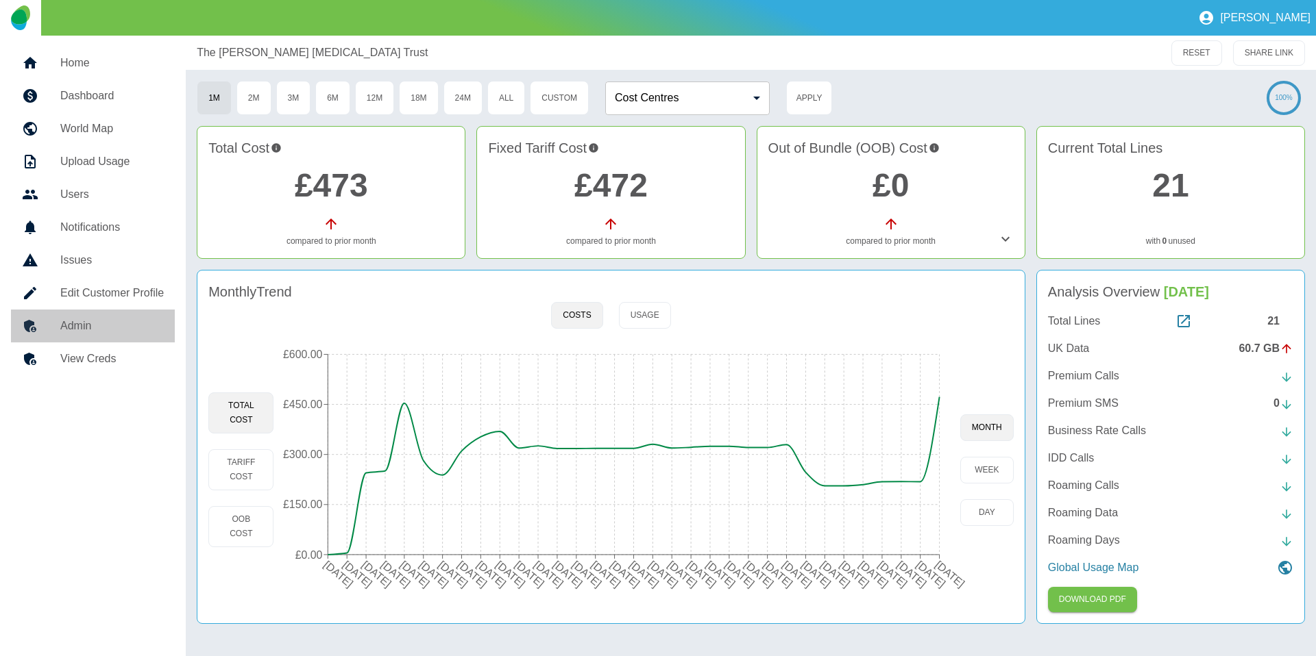
click at [135, 328] on h5 "Admin" at bounding box center [111, 326] width 103 height 16
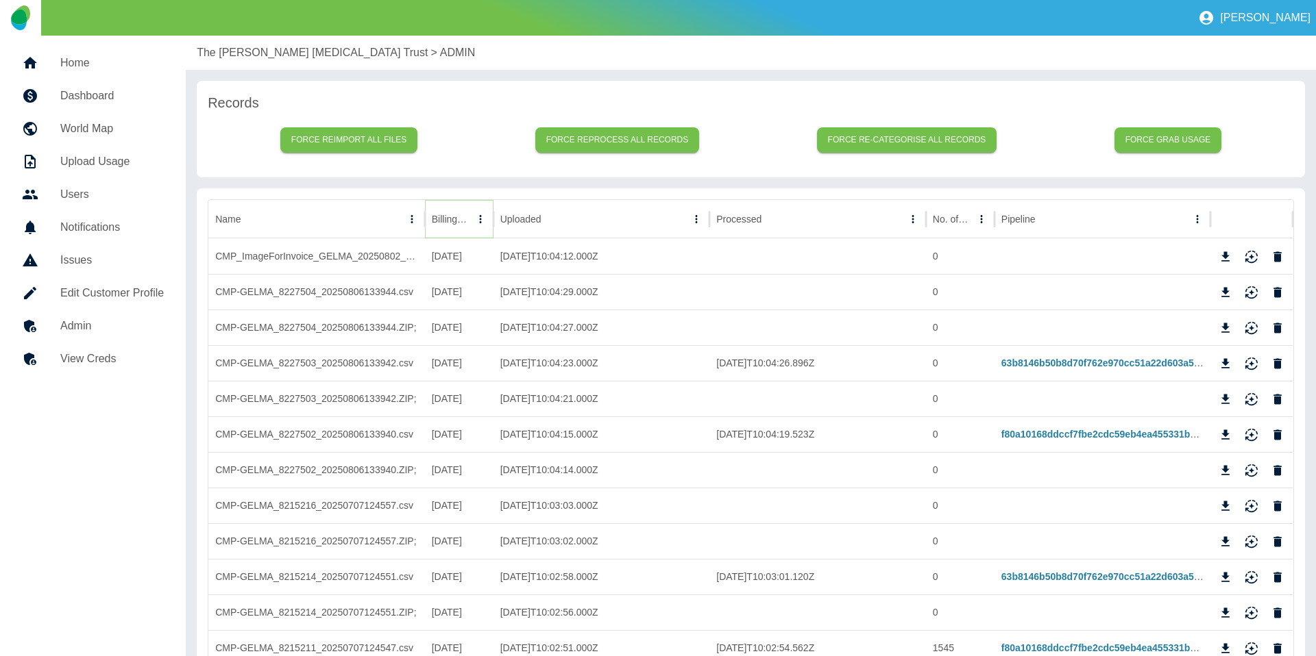
click at [471, 221] on button "Sort" at bounding box center [480, 219] width 19 height 19
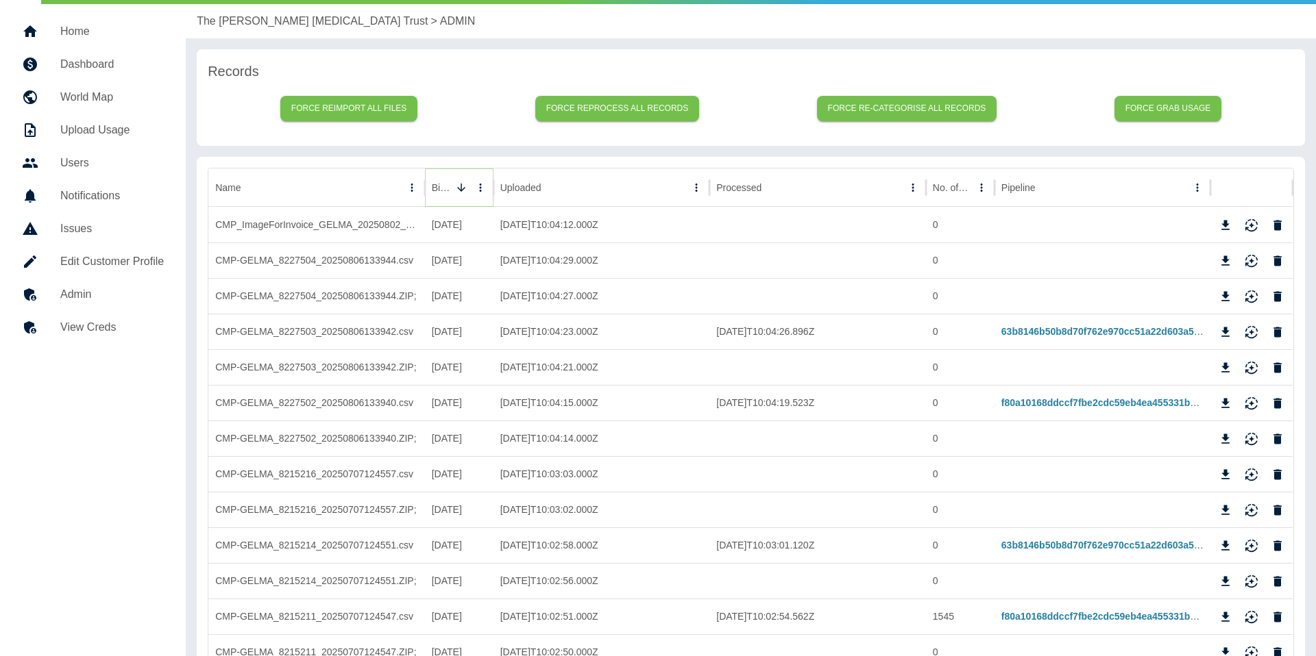
scroll to position [35, 0]
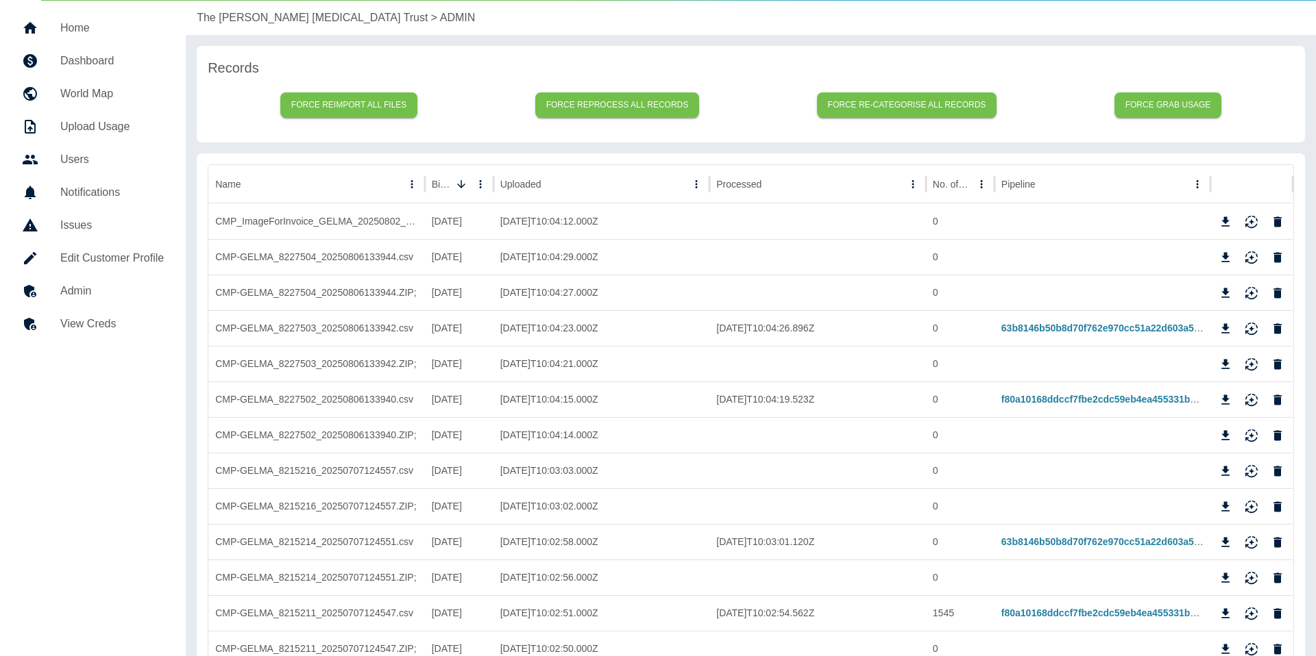
click at [246, 19] on p "The [PERSON_NAME] [MEDICAL_DATA] Trust" at bounding box center [312, 18] width 231 height 16
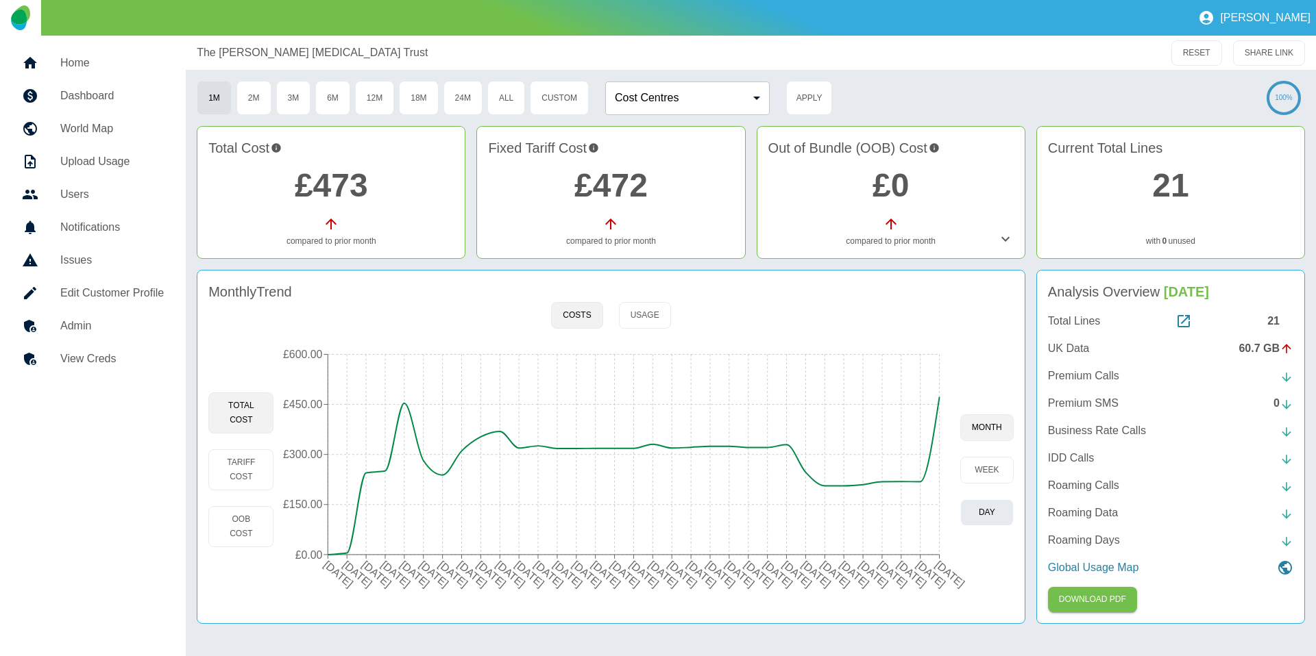
click at [1005, 521] on button "day" at bounding box center [986, 513] width 53 height 27
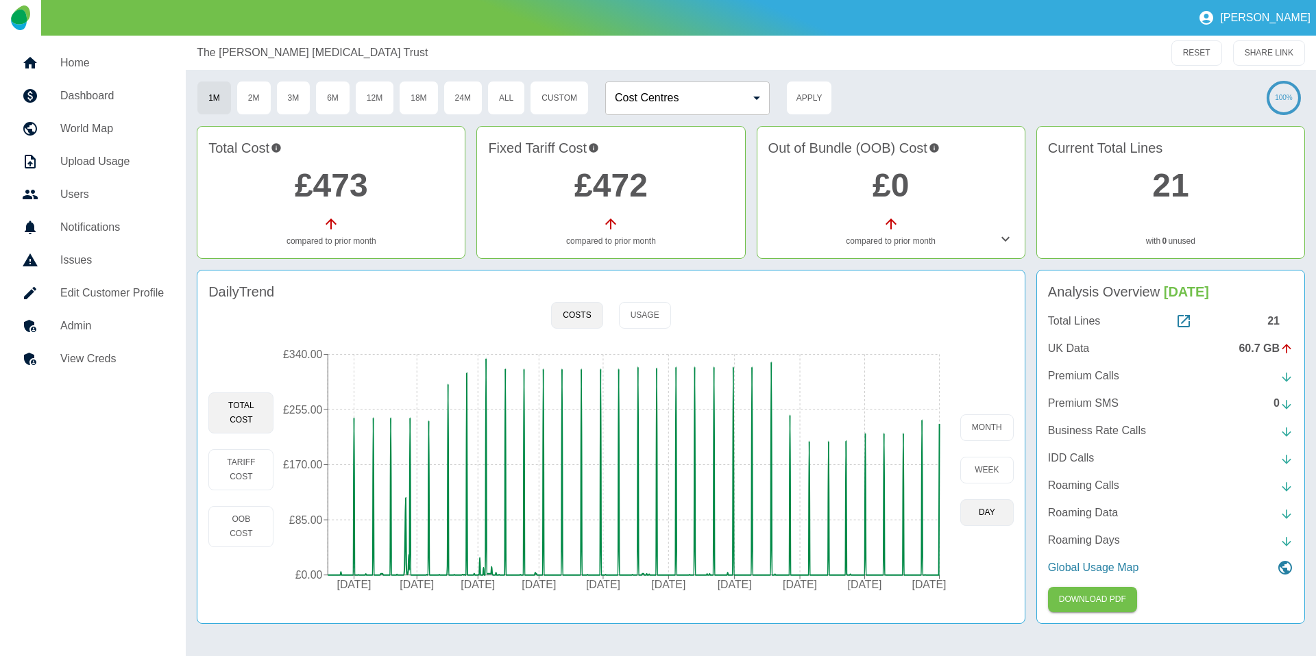
click at [121, 323] on h5 "Admin" at bounding box center [111, 326] width 103 height 16
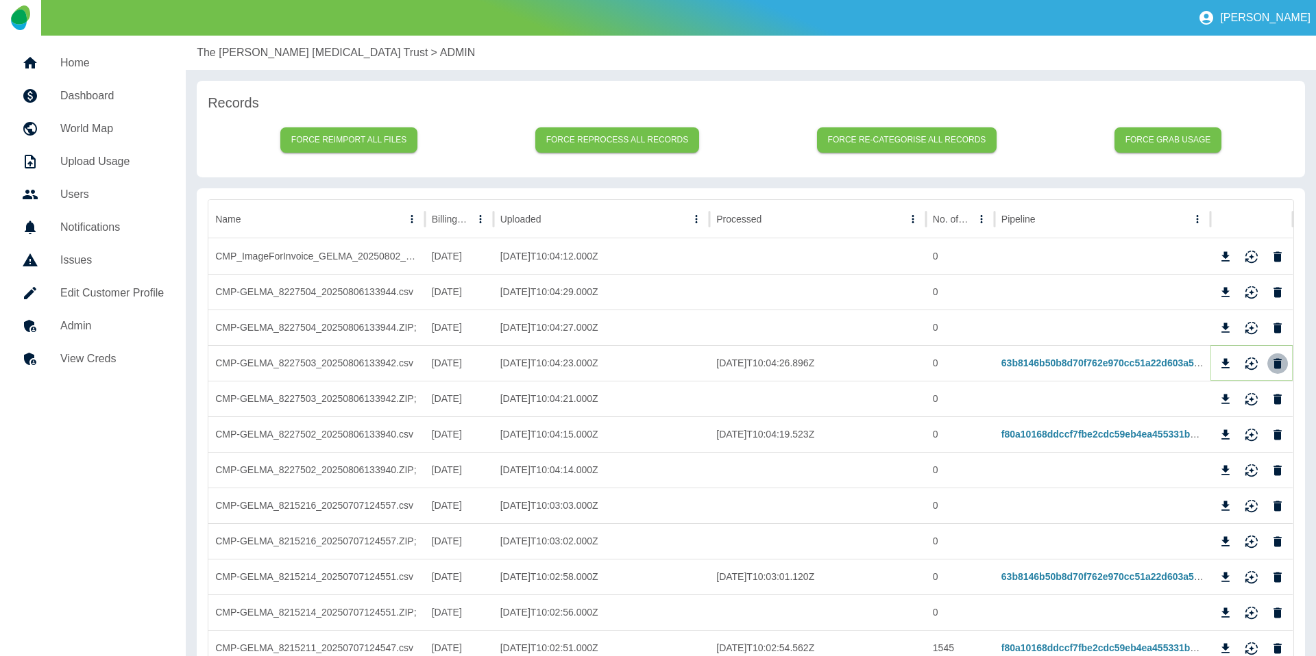
click at [1273, 367] on icon "Delete" at bounding box center [1277, 364] width 14 height 14
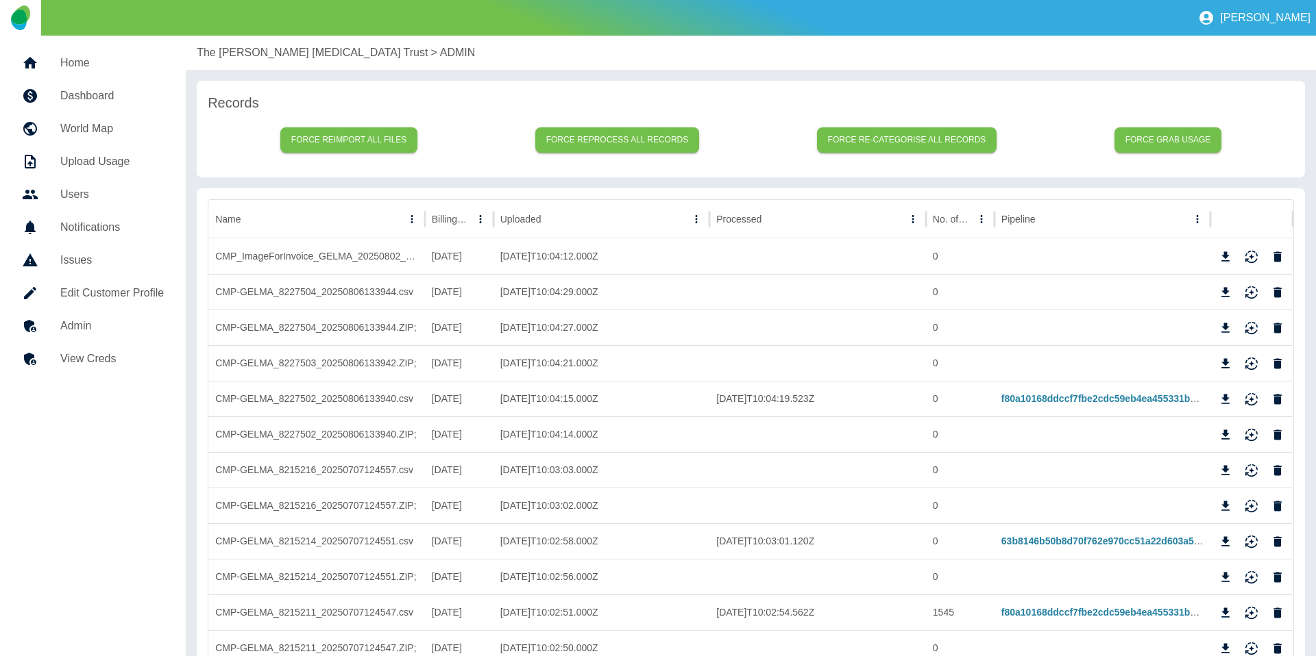
click at [220, 56] on p "The [PERSON_NAME] [MEDICAL_DATA] Trust" at bounding box center [312, 53] width 231 height 16
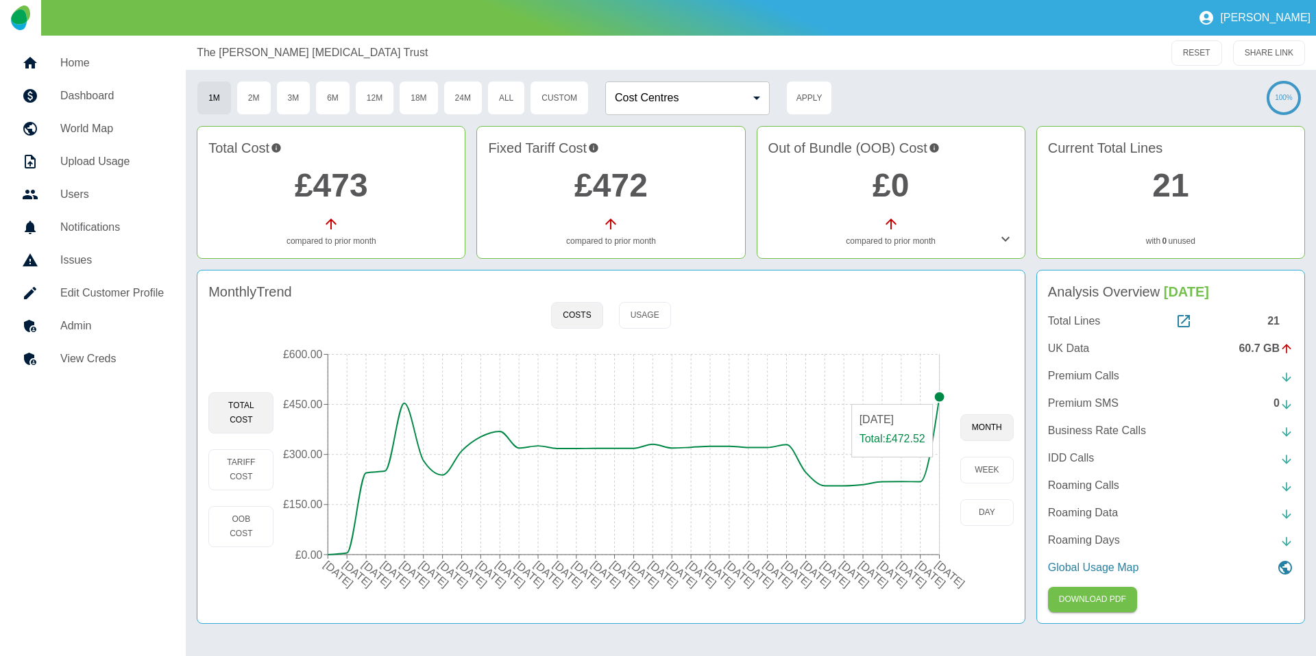
click at [938, 397] on circle at bounding box center [939, 397] width 11 height 11
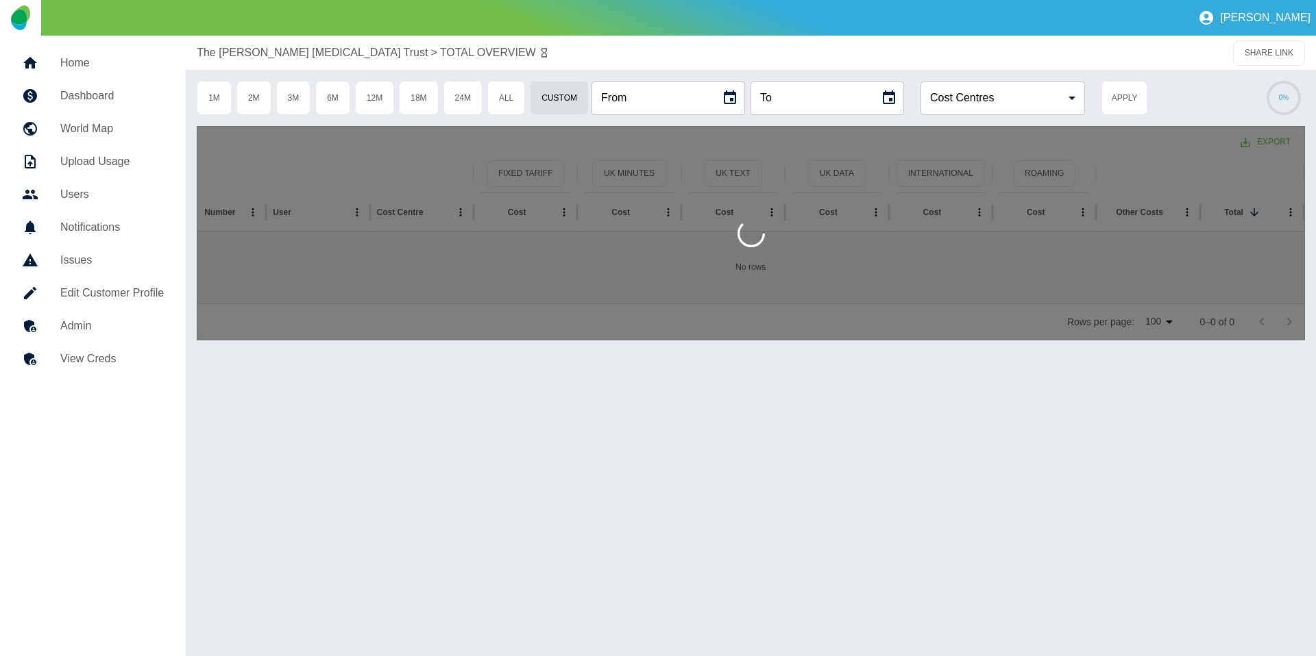
type input "**********"
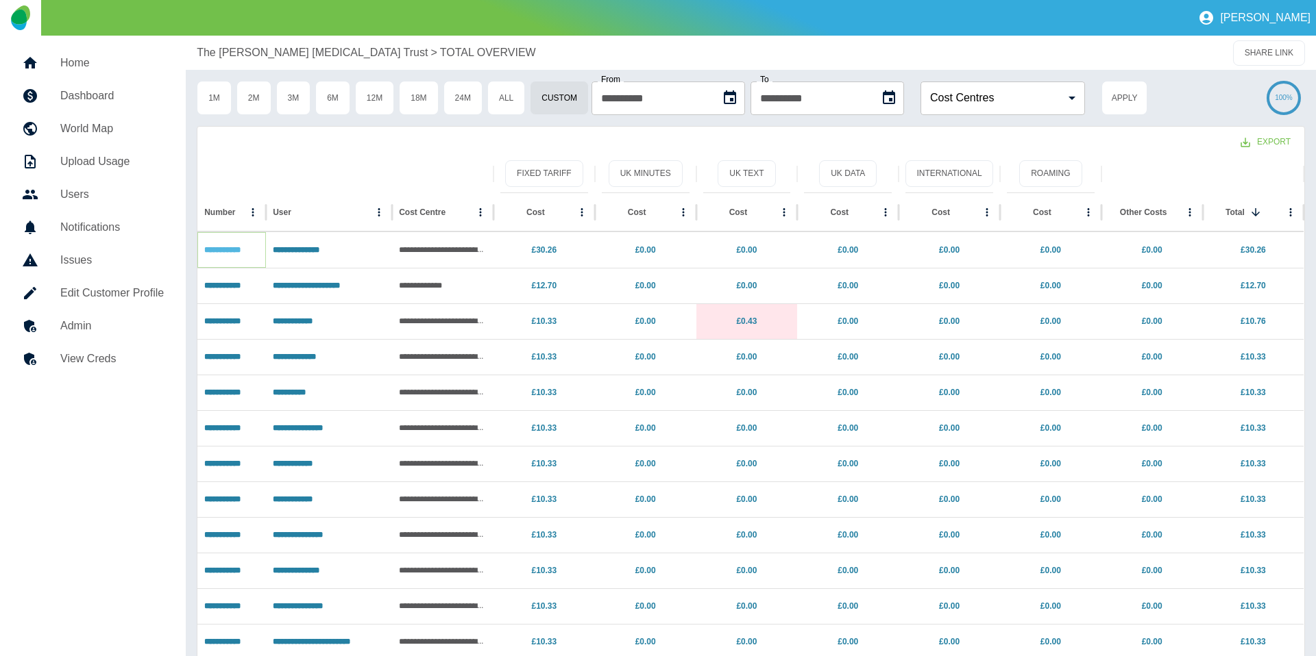
click at [214, 249] on link "**********" at bounding box center [222, 250] width 36 height 8
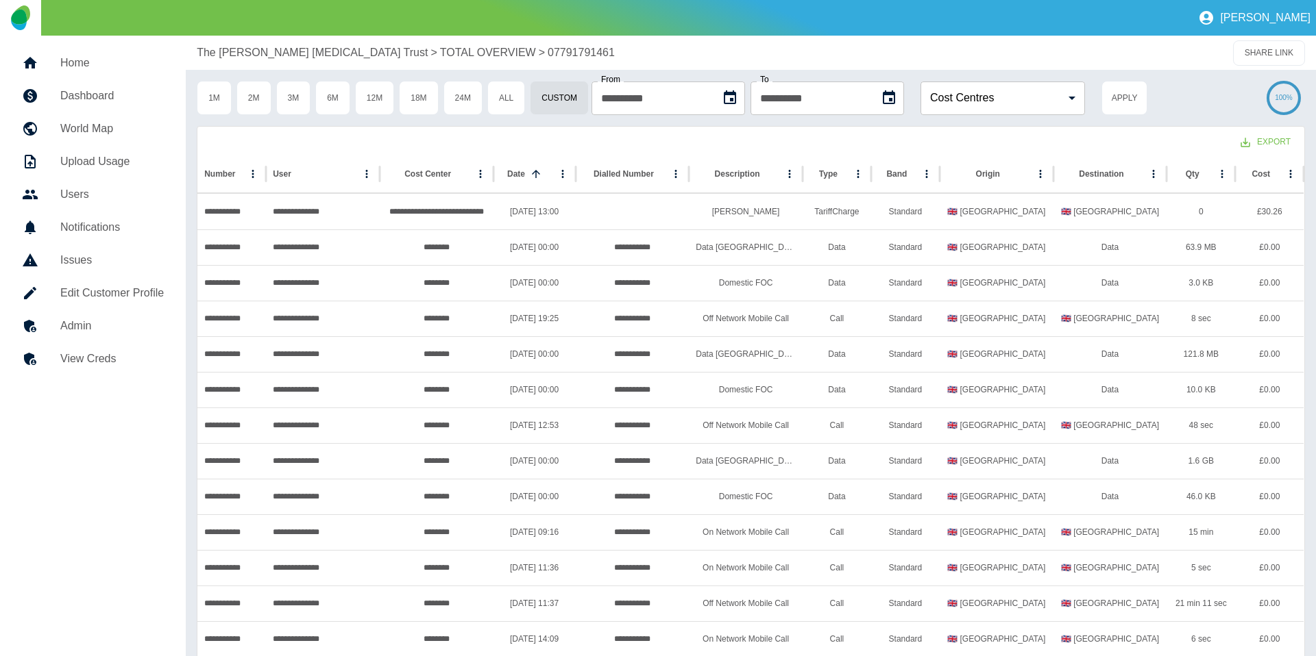
click at [230, 51] on p "The [PERSON_NAME] [MEDICAL_DATA] Trust" at bounding box center [312, 53] width 231 height 16
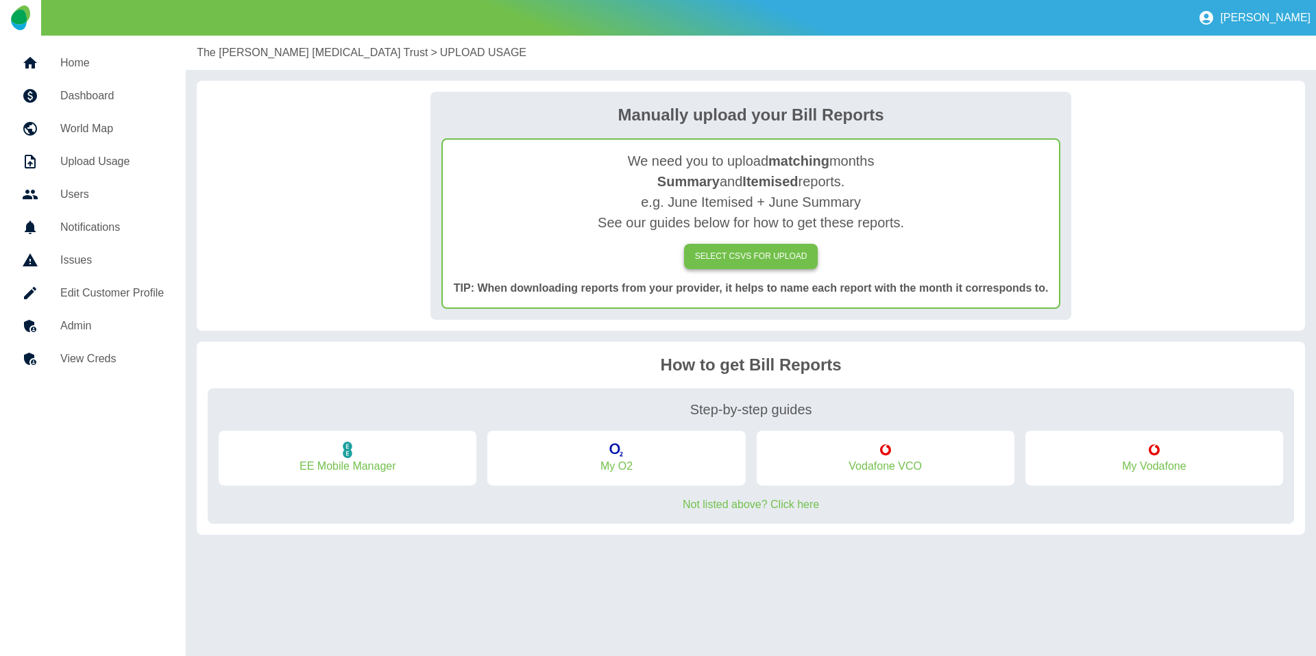
click at [752, 254] on label "SELECT CSVs FOR UPLOAD" at bounding box center [751, 256] width 134 height 25
click at [0, 0] on input "SELECT CSVs FOR UPLOAD" at bounding box center [0, 0] width 0 height 0
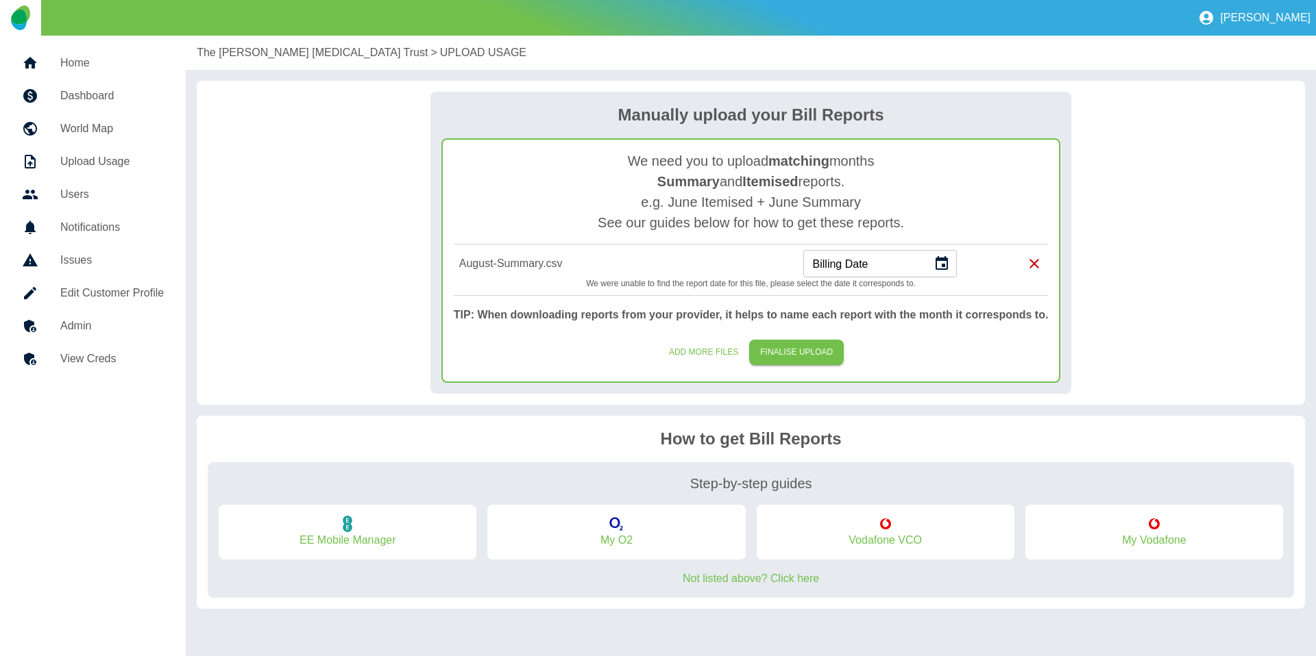
click at [938, 256] on icon "Choose date" at bounding box center [941, 264] width 16 height 16
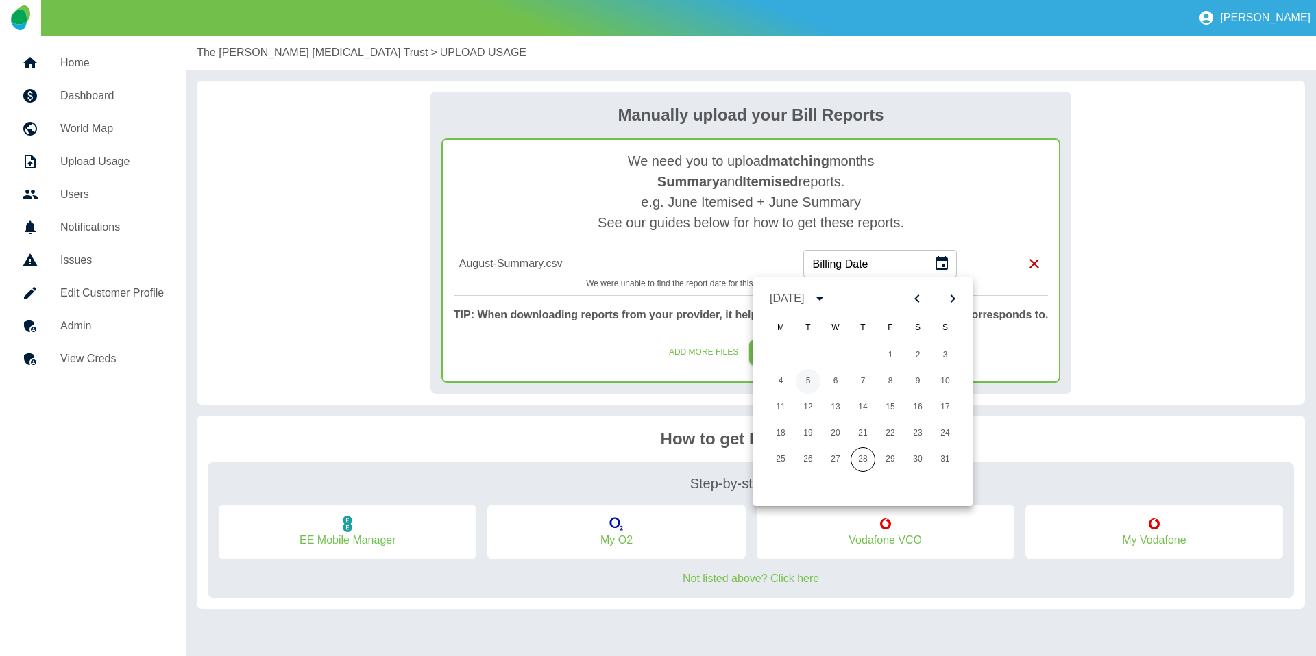
click at [801, 384] on button "5" at bounding box center [808, 381] width 25 height 25
type input "**********"
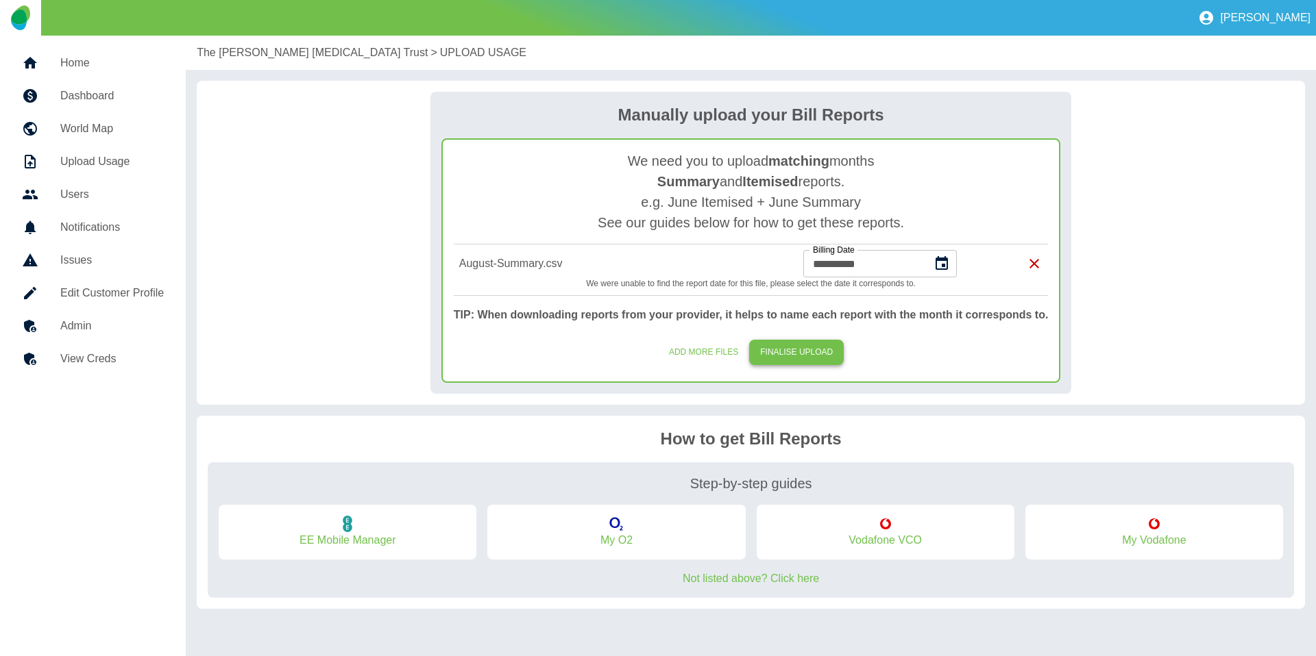
click at [799, 358] on button "FINALISE UPLOAD" at bounding box center [796, 352] width 95 height 25
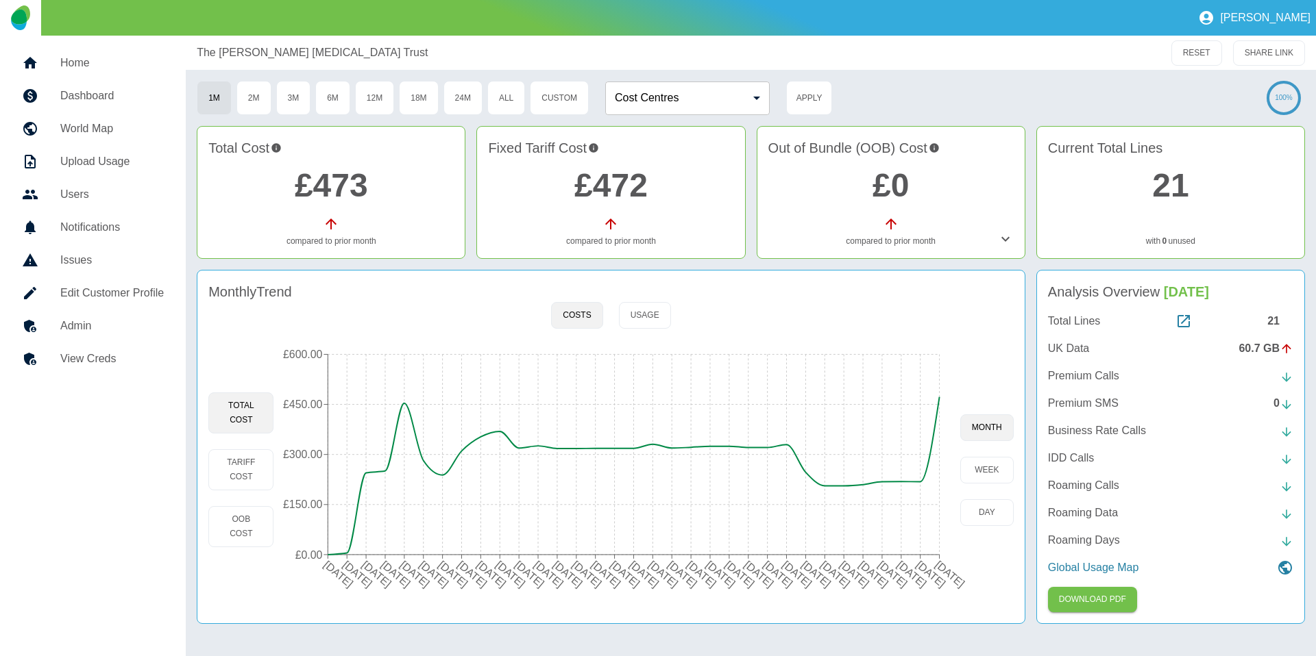
click at [851, 319] on div "Monthly Trend Costs Usage Total Cost Tariff Cost OOB Cost 02 Dec 2022 02 Jan 20…" at bounding box center [611, 447] width 828 height 354
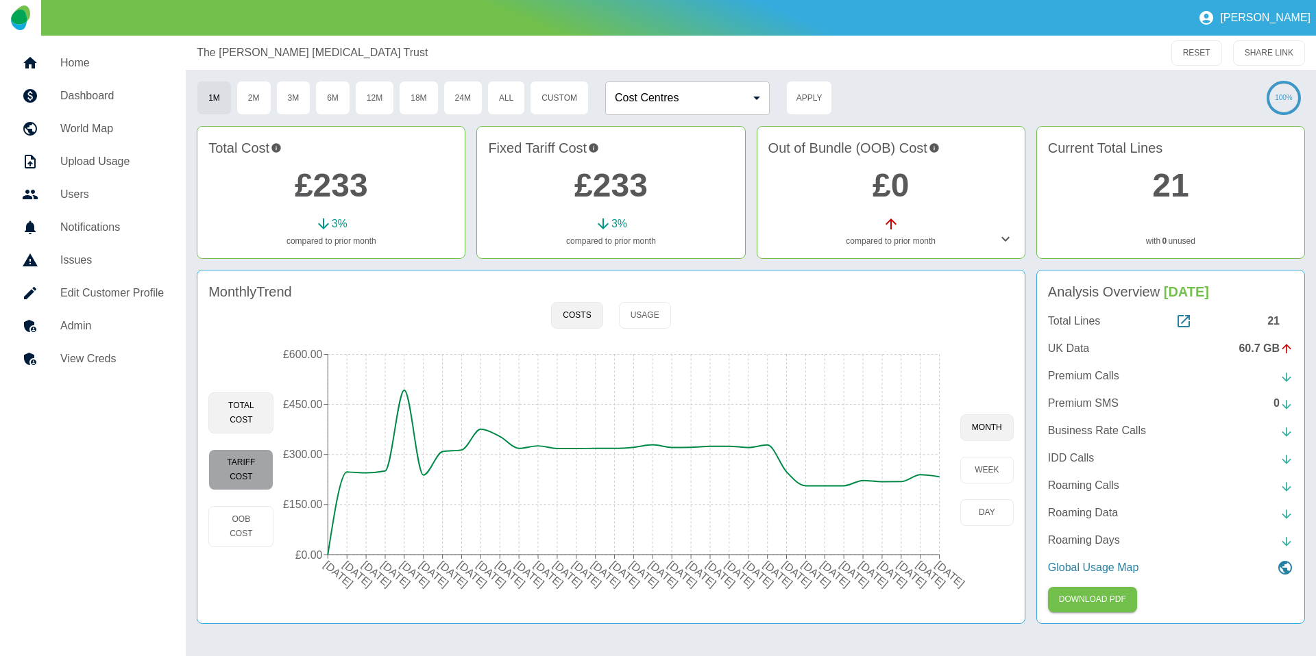
click at [249, 463] on button "Tariff Cost" at bounding box center [240, 470] width 65 height 41
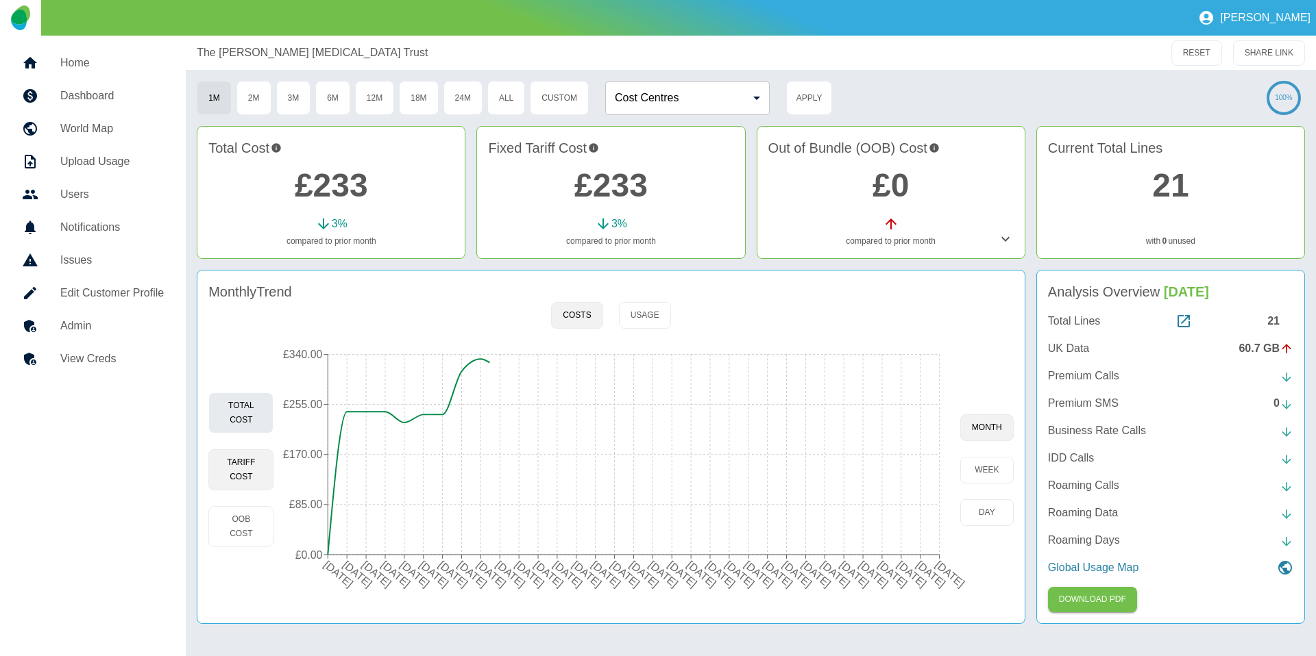
click at [226, 401] on button "Total Cost" at bounding box center [240, 413] width 65 height 41
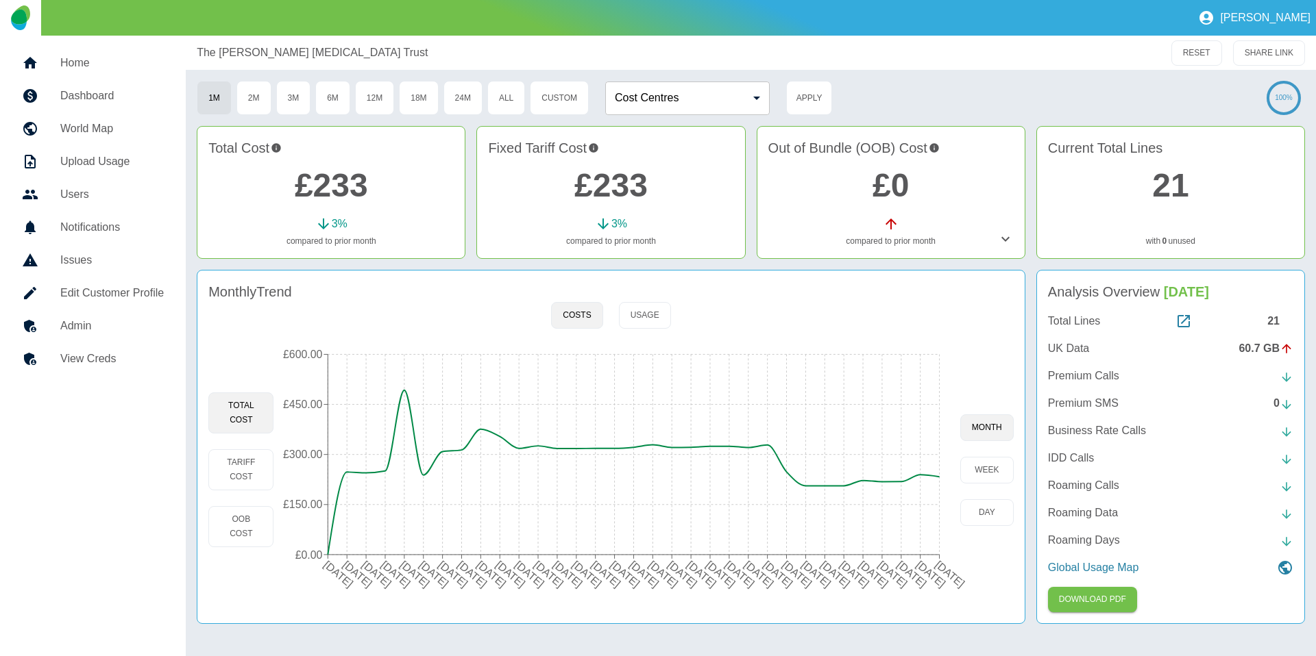
click at [1005, 238] on icon at bounding box center [1005, 239] width 16 height 16
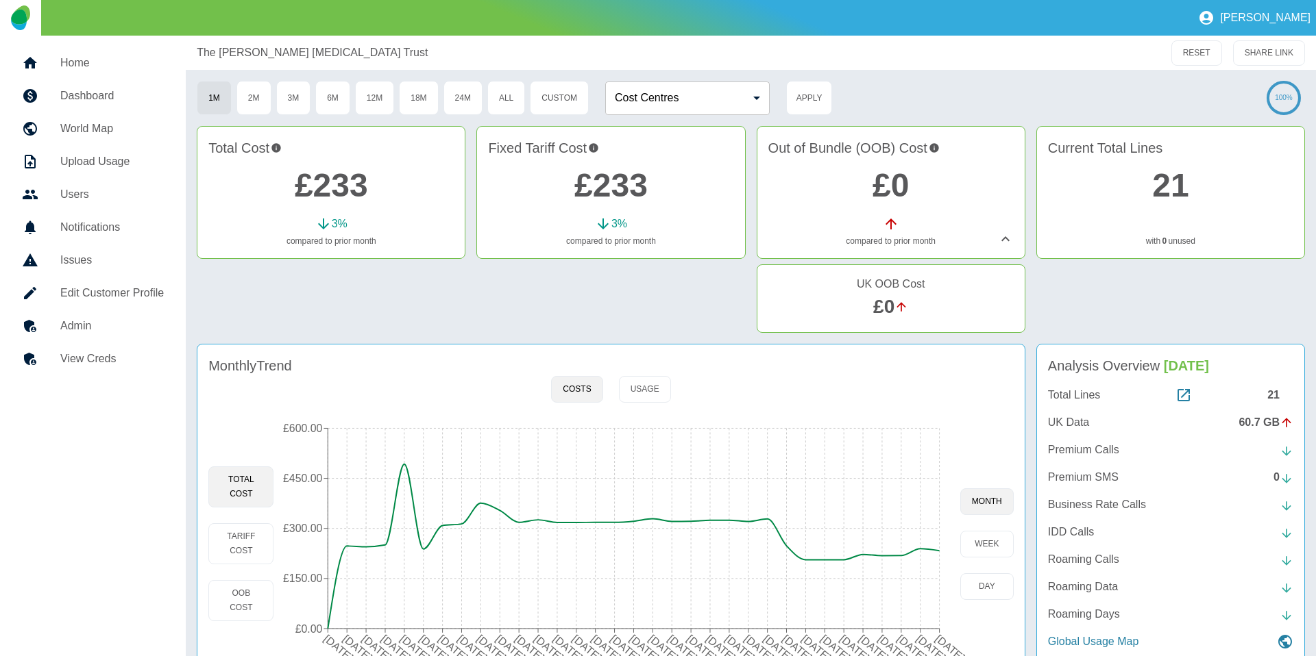
click at [1005, 238] on icon at bounding box center [1005, 239] width 16 height 16
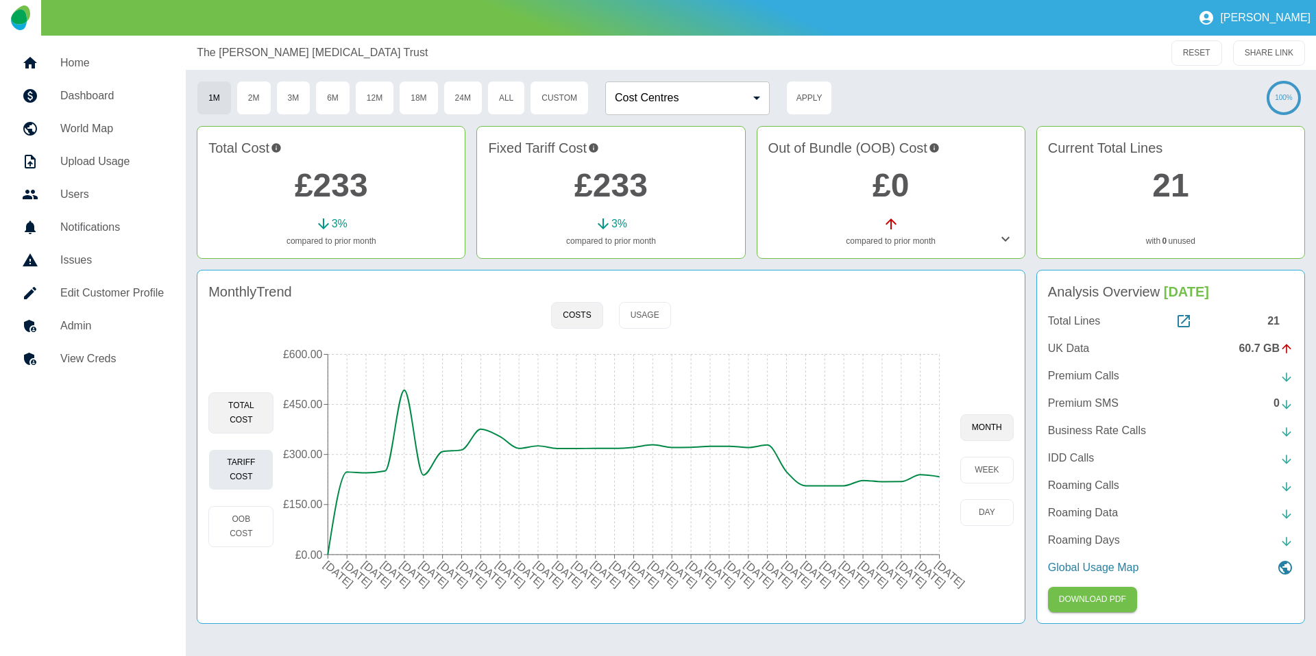
click at [230, 474] on button "Tariff Cost" at bounding box center [240, 470] width 65 height 41
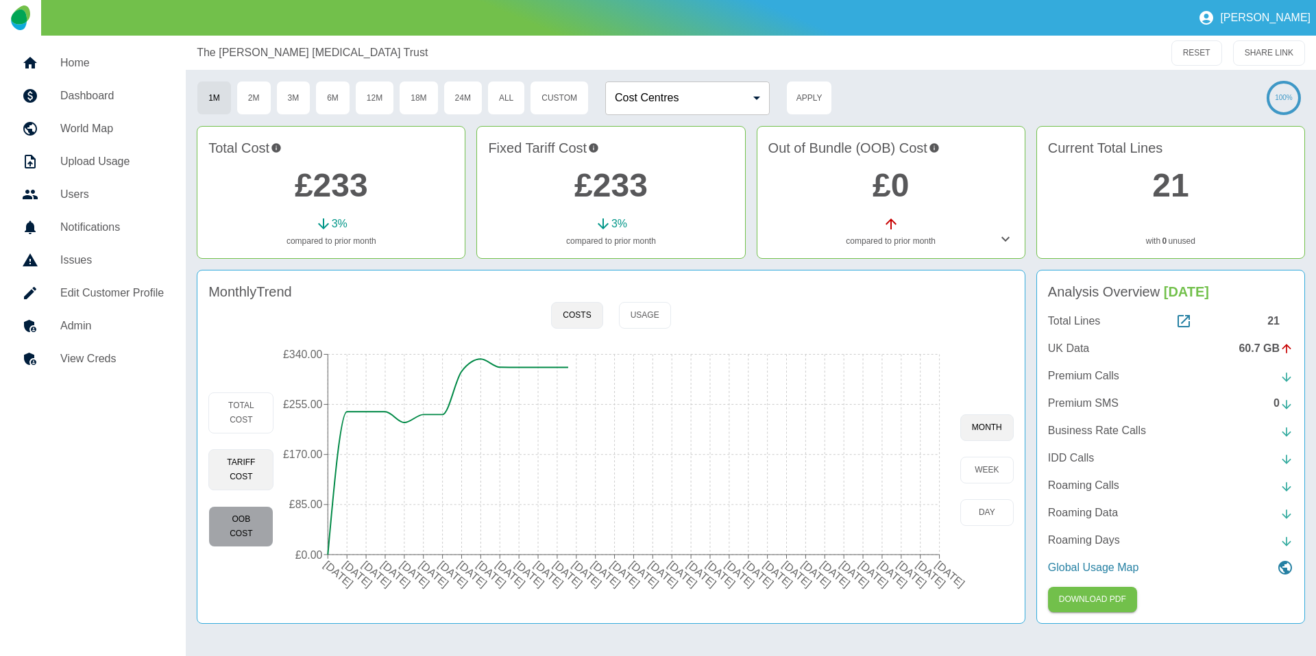
click at [240, 547] on button "OOB Cost" at bounding box center [240, 526] width 65 height 41
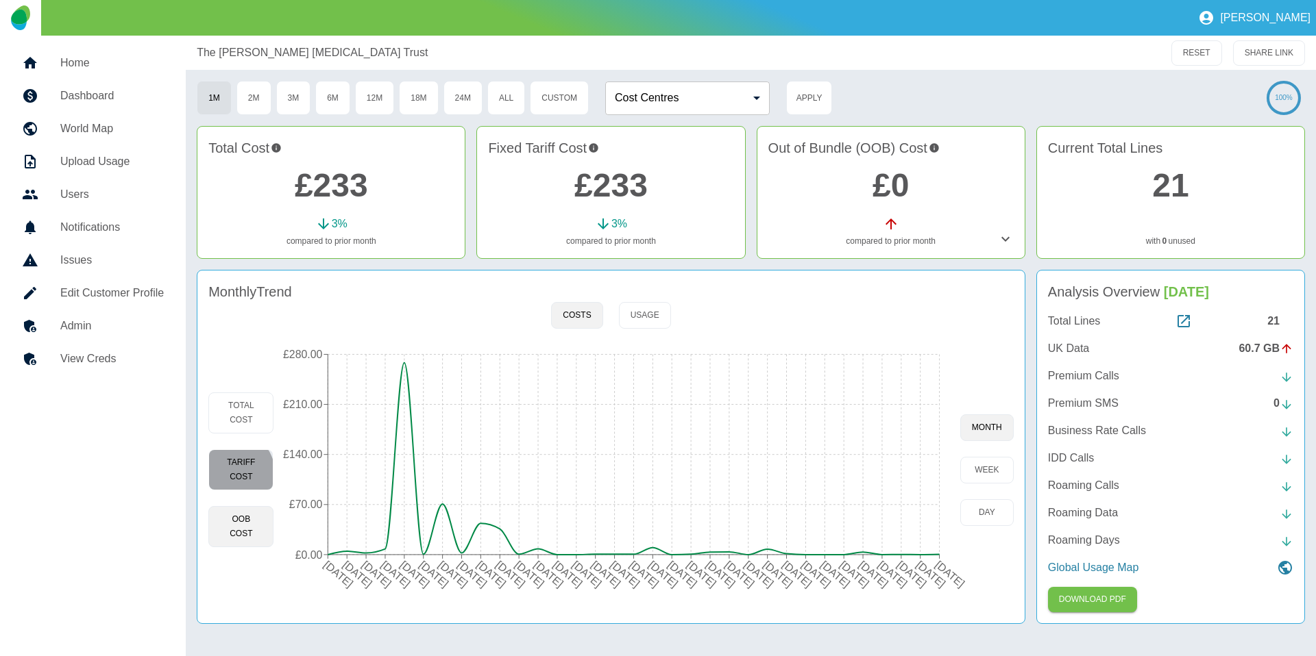
click at [225, 476] on button "Tariff Cost" at bounding box center [240, 470] width 65 height 41
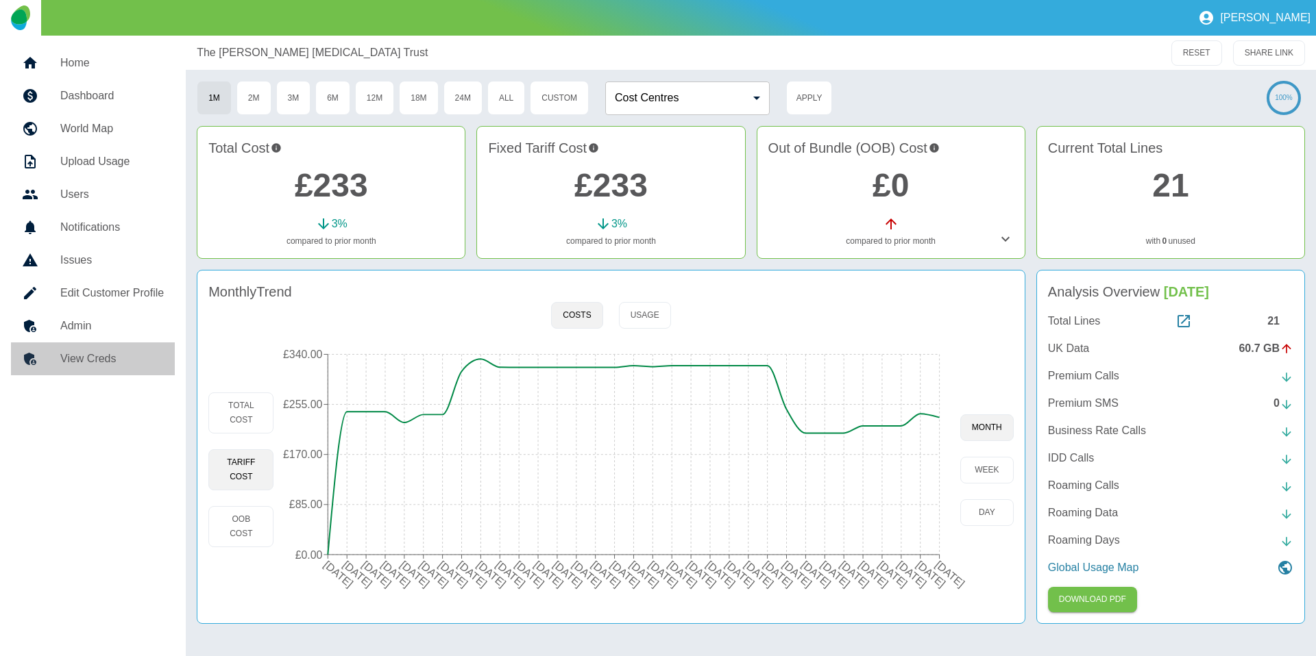
click at [97, 372] on link "View Creds" at bounding box center [93, 359] width 164 height 33
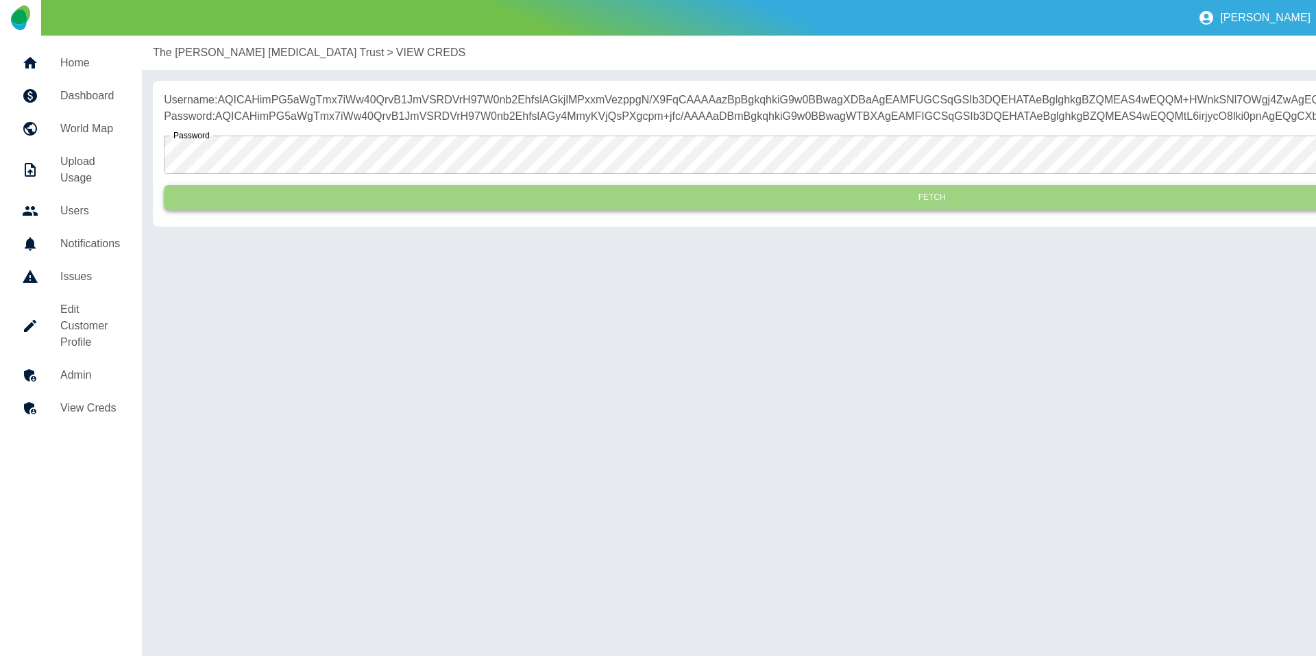
click at [355, 210] on button "Fetch" at bounding box center [932, 197] width 1536 height 25
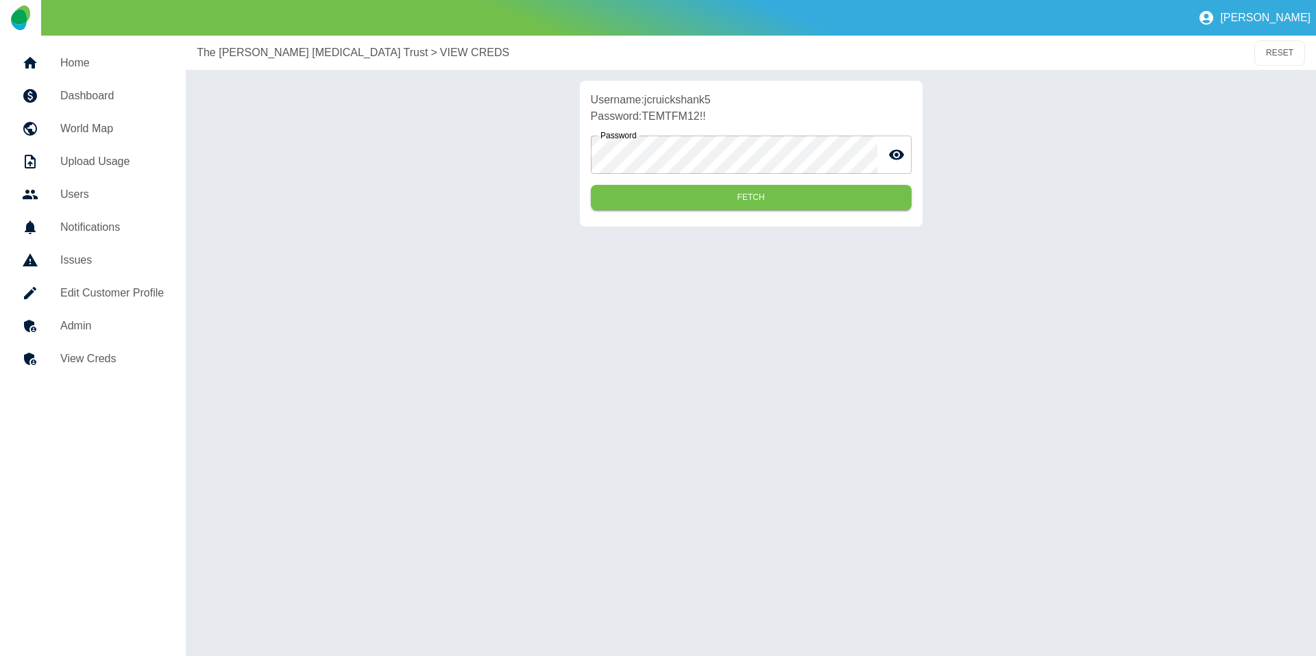
click at [680, 98] on p "Username: jcruickshank5" at bounding box center [751, 100] width 321 height 16
copy p "jcruickshank5"
click at [681, 116] on p "Password: TEMTFM12!!" at bounding box center [751, 116] width 321 height 16
drag, startPoint x: 744, startPoint y: 116, endPoint x: 643, endPoint y: 118, distance: 100.1
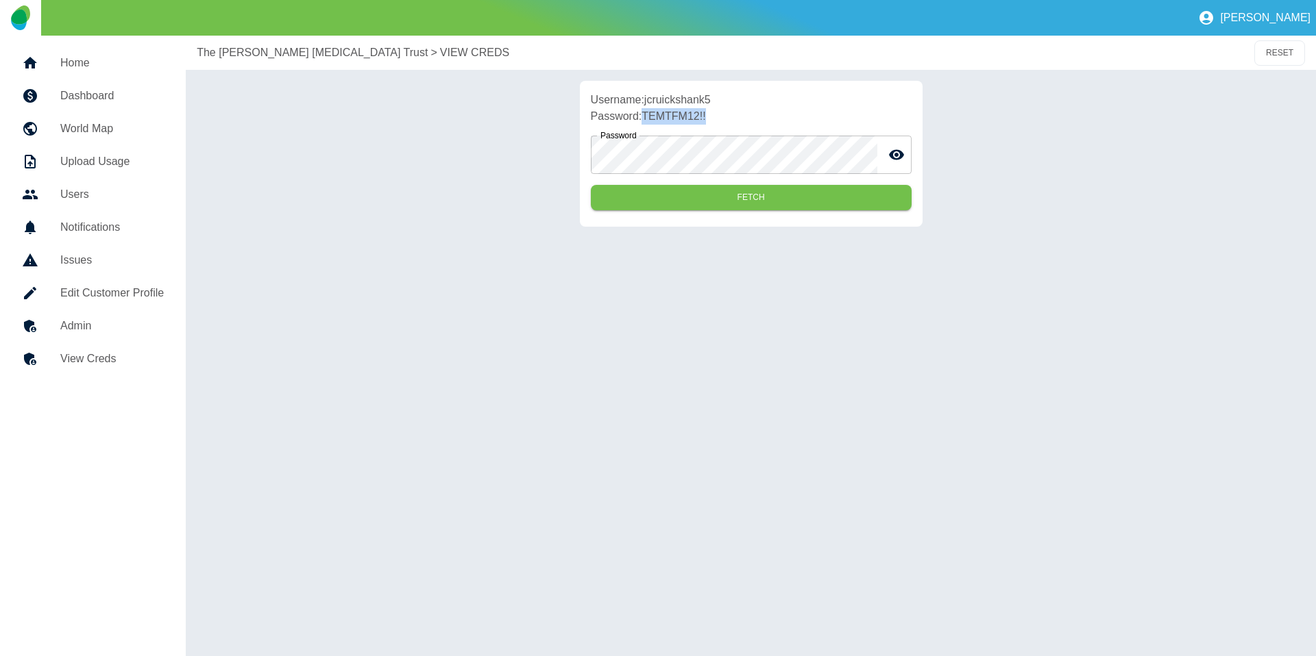
click at [643, 118] on p "Password: TEMTFM12!!" at bounding box center [751, 116] width 321 height 16
copy p "TEMTFM12!!"
click at [241, 42] on div "The Ellen MacArthur Cancer Trust > VIEW CREDS RESET" at bounding box center [751, 53] width 1130 height 34
drag, startPoint x: 240, startPoint y: 47, endPoint x: 157, endPoint y: 222, distance: 193.4
click at [239, 47] on p "The [PERSON_NAME] [MEDICAL_DATA] Trust" at bounding box center [312, 53] width 231 height 16
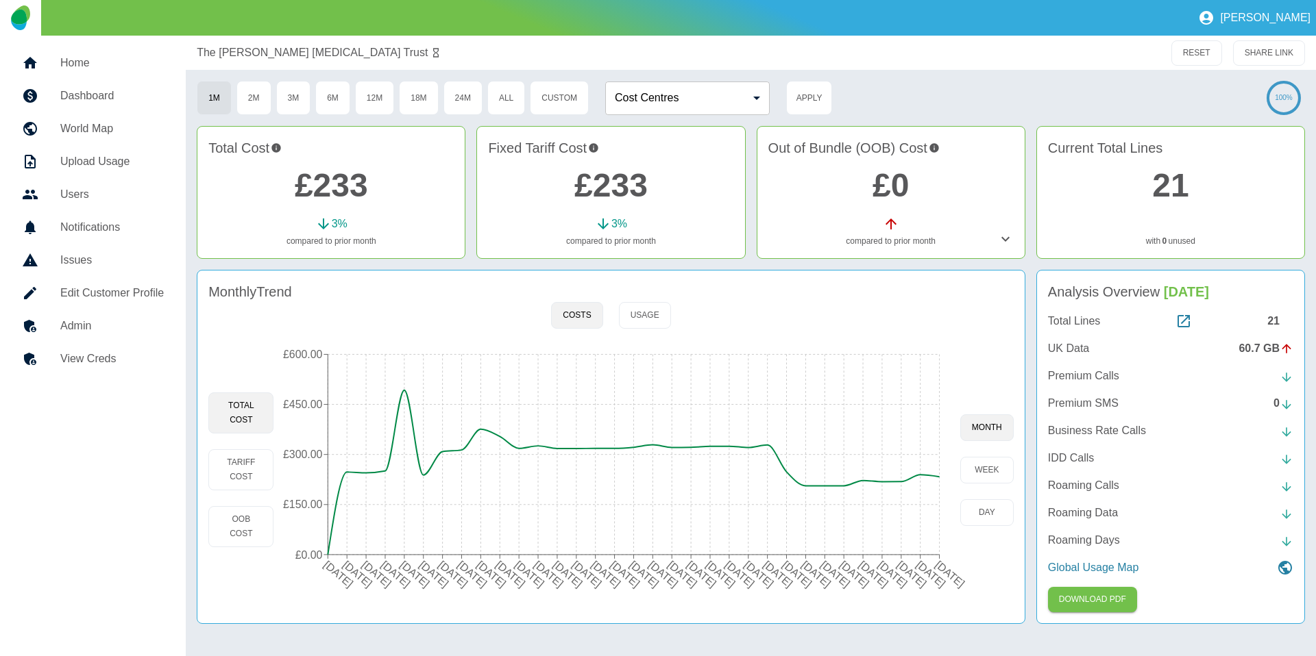
click at [101, 323] on h5 "Admin" at bounding box center [111, 326] width 103 height 16
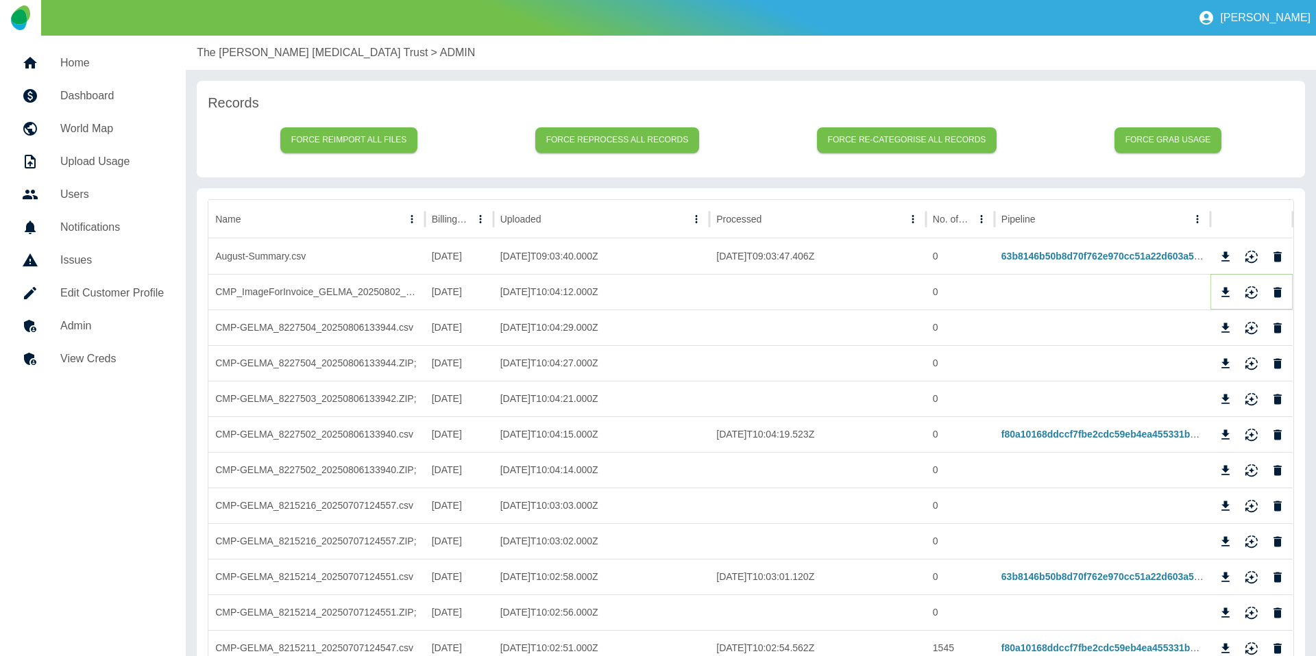
click at [1232, 292] on icon "Download" at bounding box center [1225, 293] width 14 height 14
click at [280, 48] on p "The [PERSON_NAME] [MEDICAL_DATA] Trust" at bounding box center [312, 53] width 231 height 16
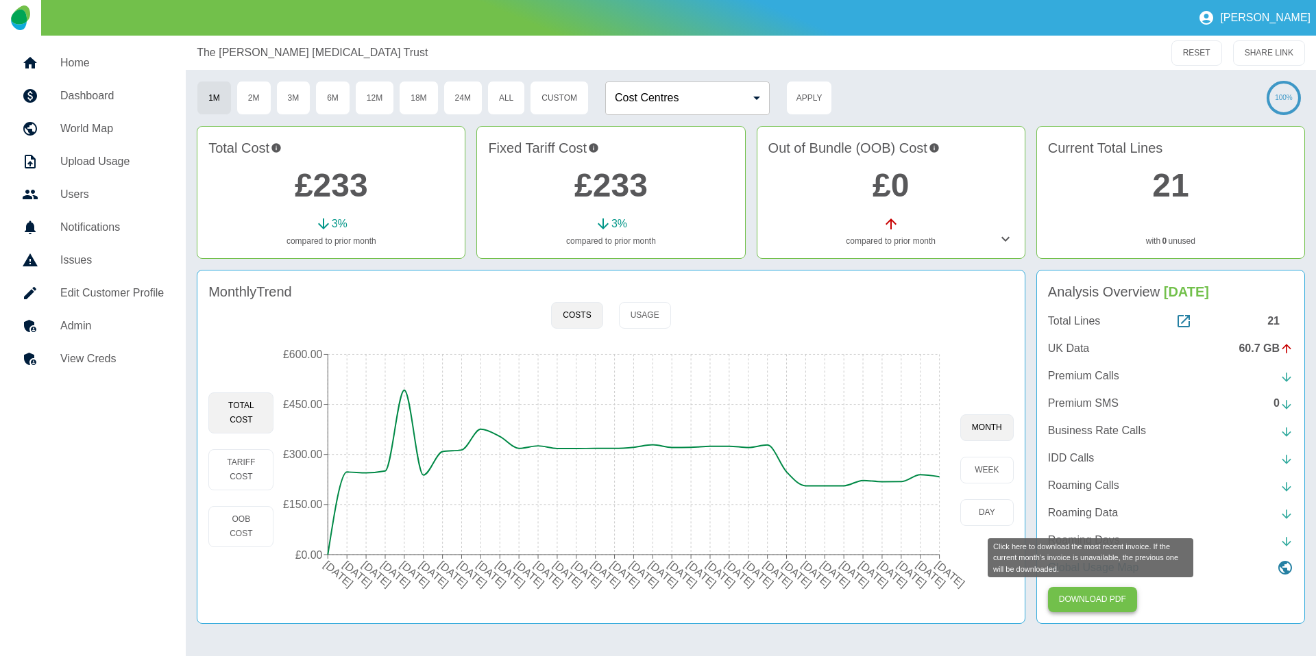
click at [1096, 598] on button "Download PDF" at bounding box center [1092, 599] width 89 height 25
click at [58, 331] on div at bounding box center [41, 326] width 38 height 16
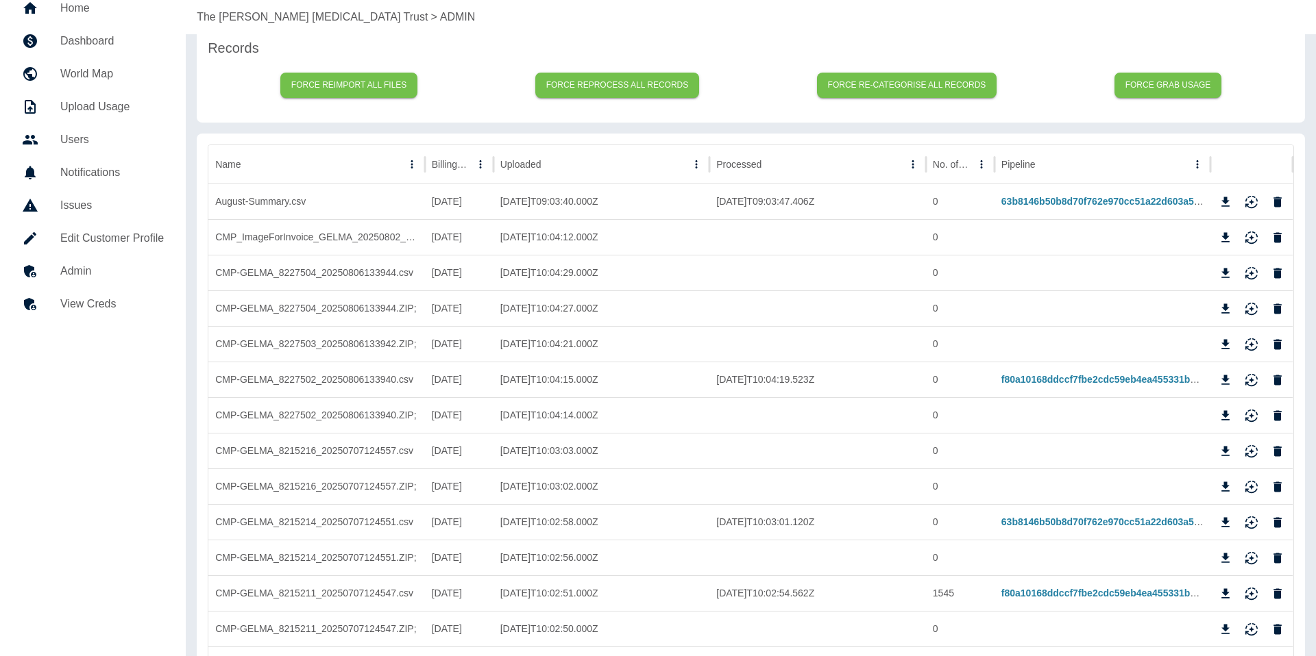
scroll to position [93, 0]
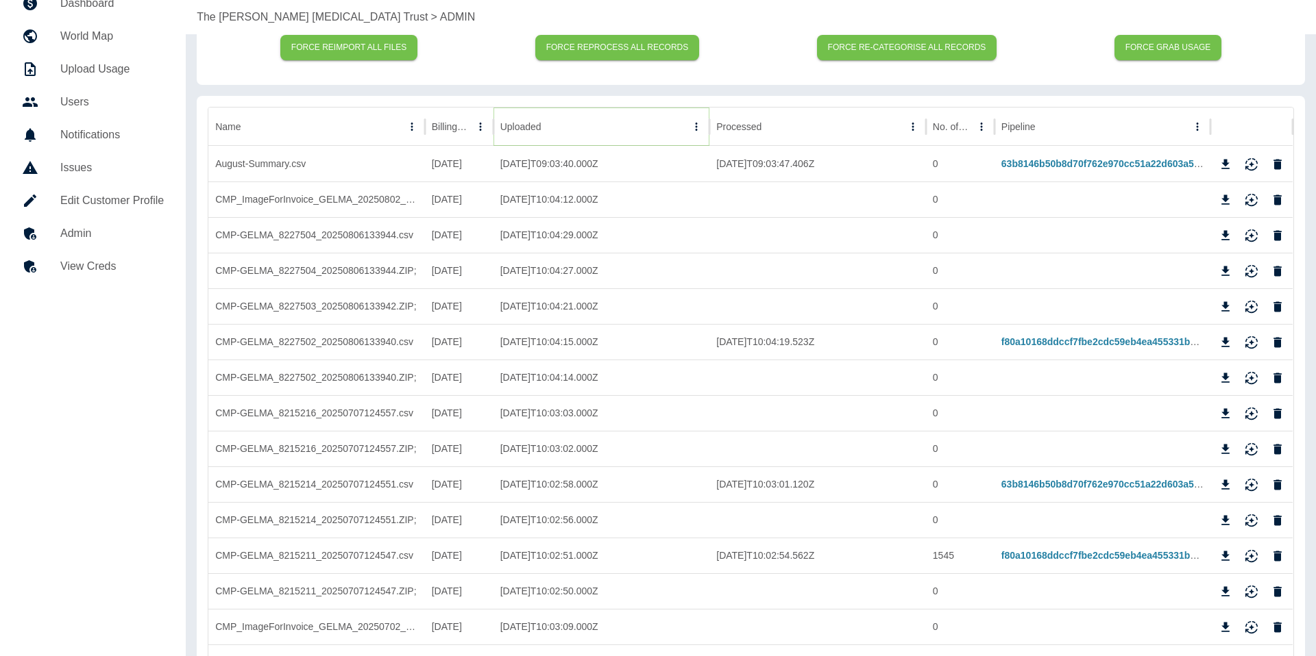
click at [558, 125] on icon "Sort" at bounding box center [552, 127] width 12 height 12
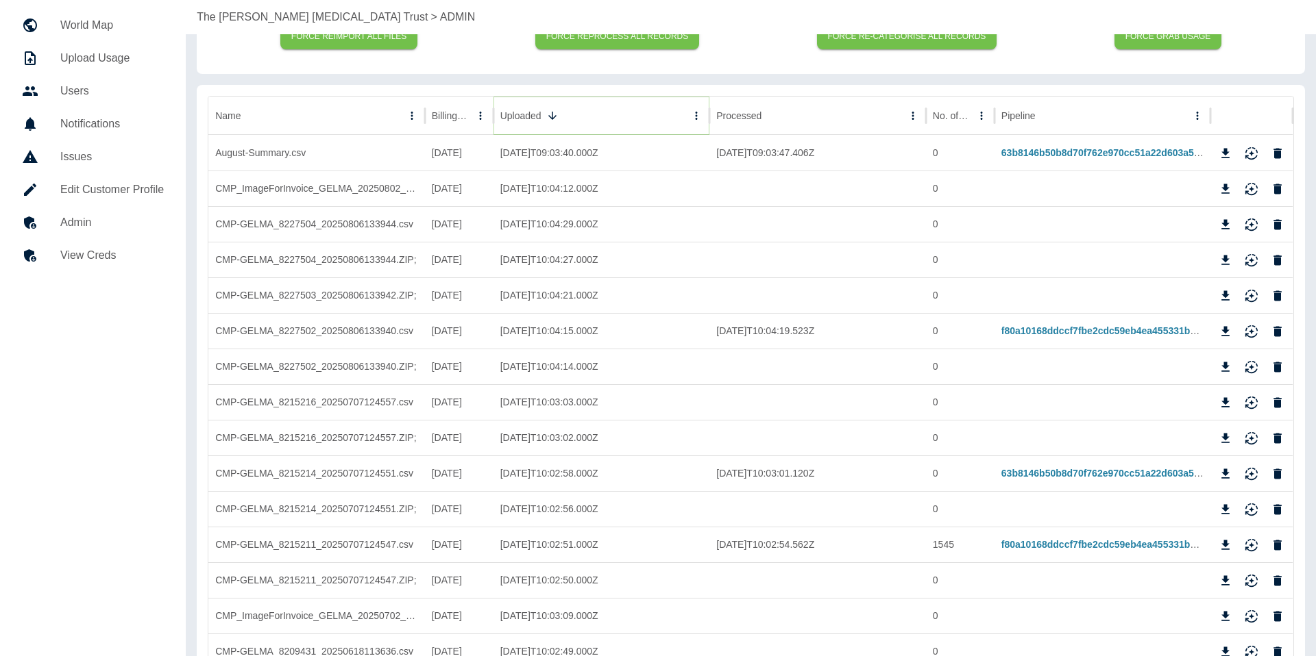
scroll to position [107, 0]
